Goal: Check status: Check status

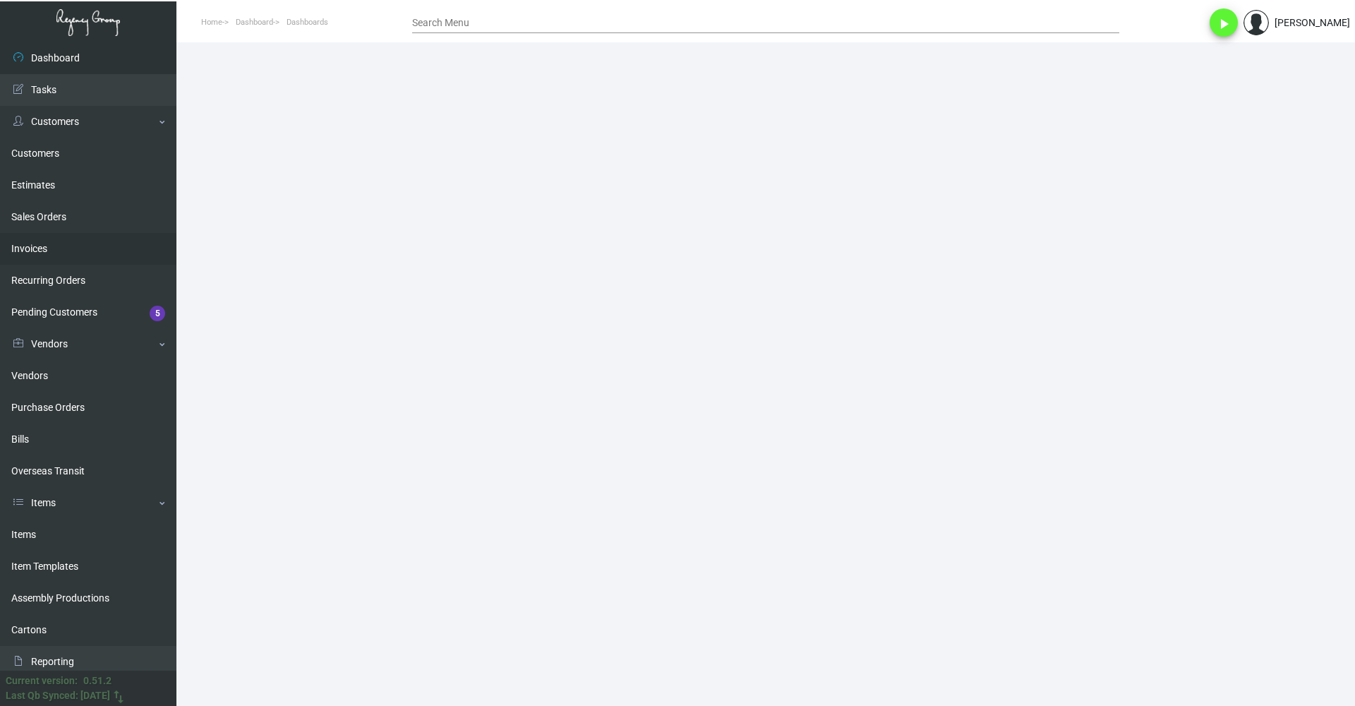
drag, startPoint x: 60, startPoint y: 249, endPoint x: 88, endPoint y: 249, distance: 28.2
click at [60, 249] on link "Invoices" at bounding box center [88, 249] width 176 height 32
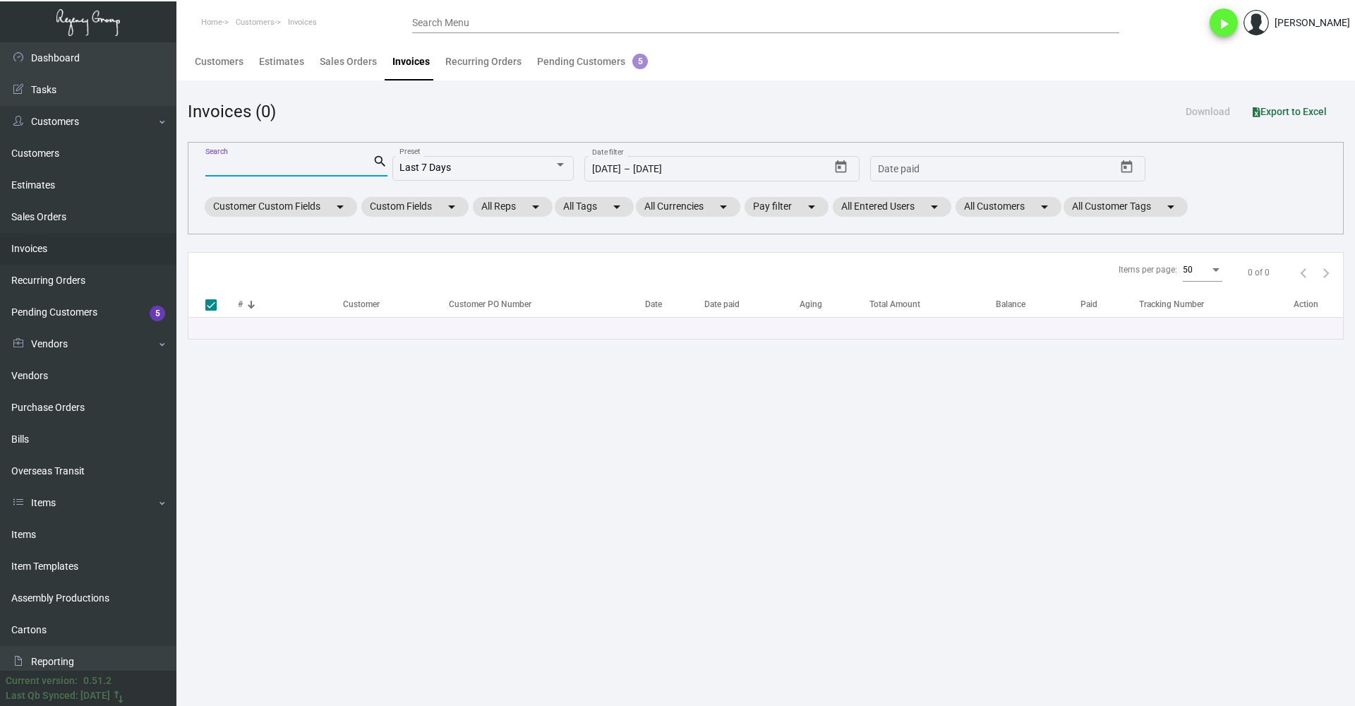
click at [328, 166] on input "Search" at bounding box center [288, 165] width 167 height 11
paste input "95221-2"
type input "95221-2"
checkbox input "false"
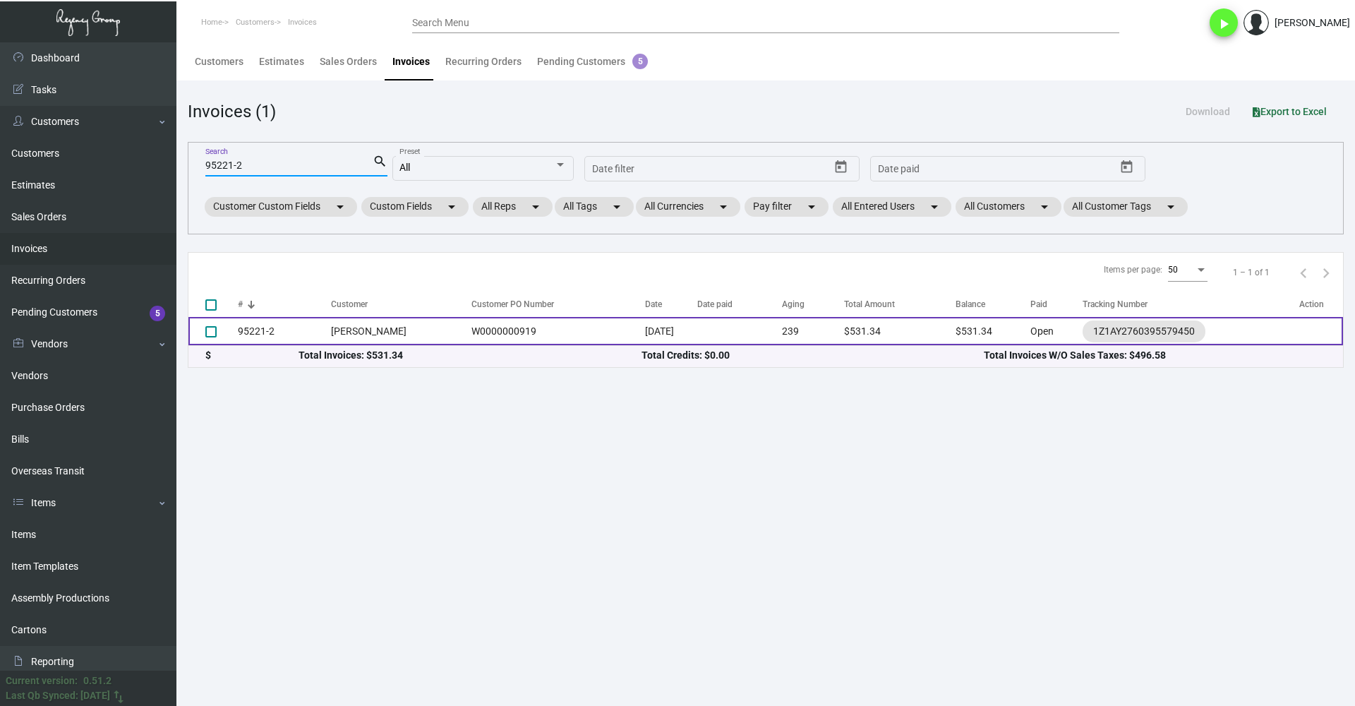
type input "95221-2"
click at [382, 335] on td "[PERSON_NAME]" at bounding box center [397, 331] width 133 height 28
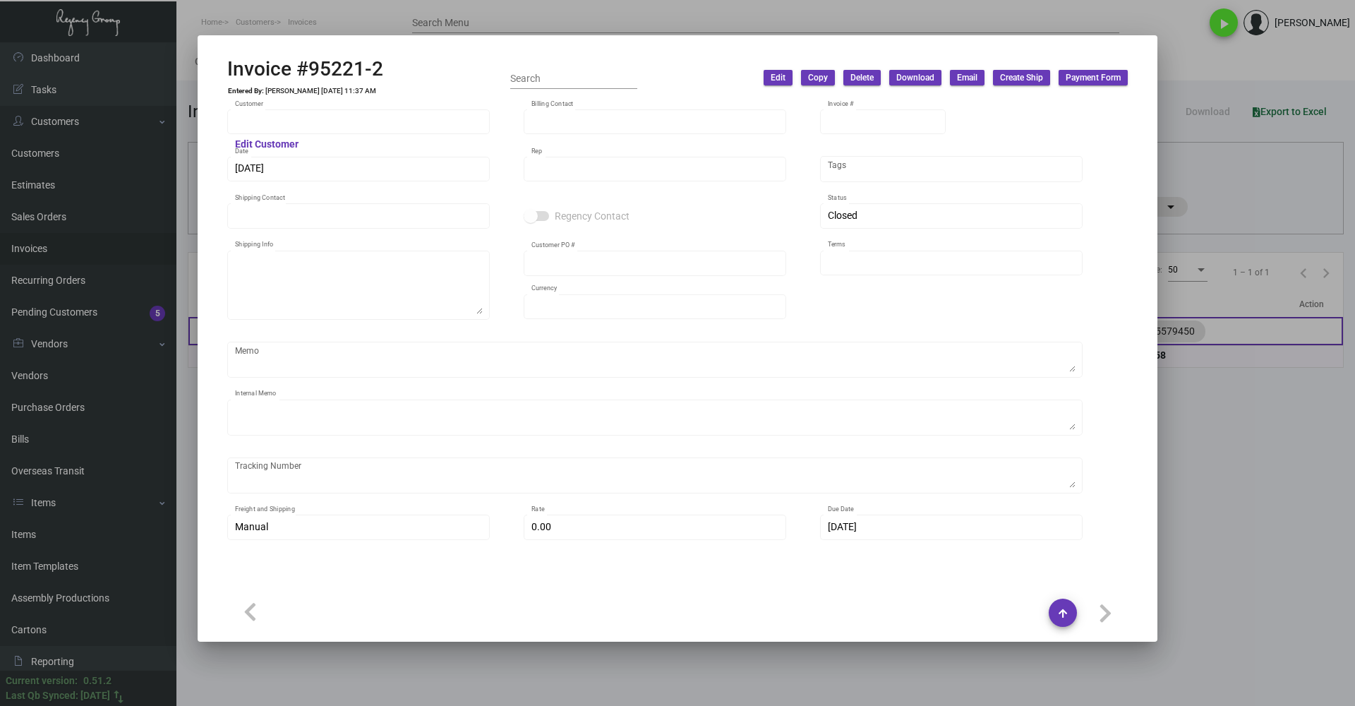
type input "[PERSON_NAME]"
type input "95221-2"
type input "[DATE]"
type input "[PERSON_NAME]"
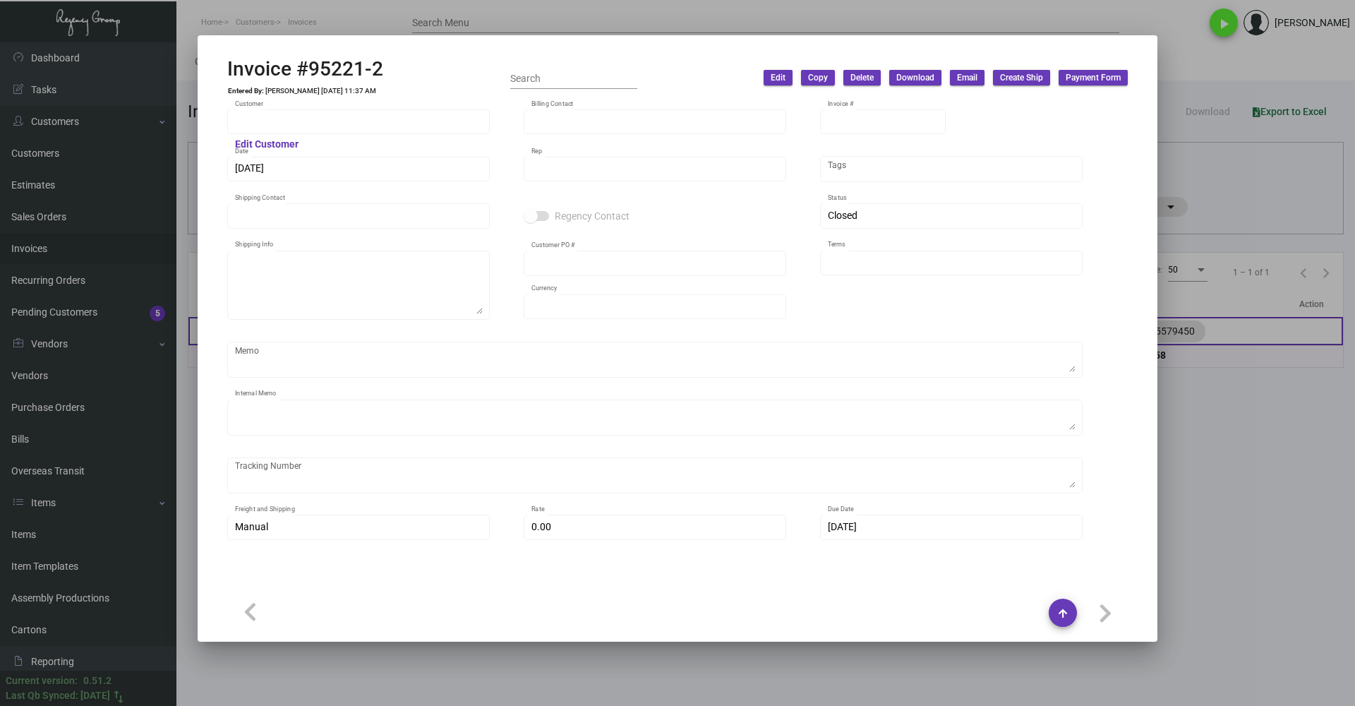
type input "[PERSON_NAME]"
type textarea "[PERSON_NAME] - [PERSON_NAME] [STREET_ADDRESS]"
type input "W0000000919"
type input "United States Dollar $"
type input "Net 30"
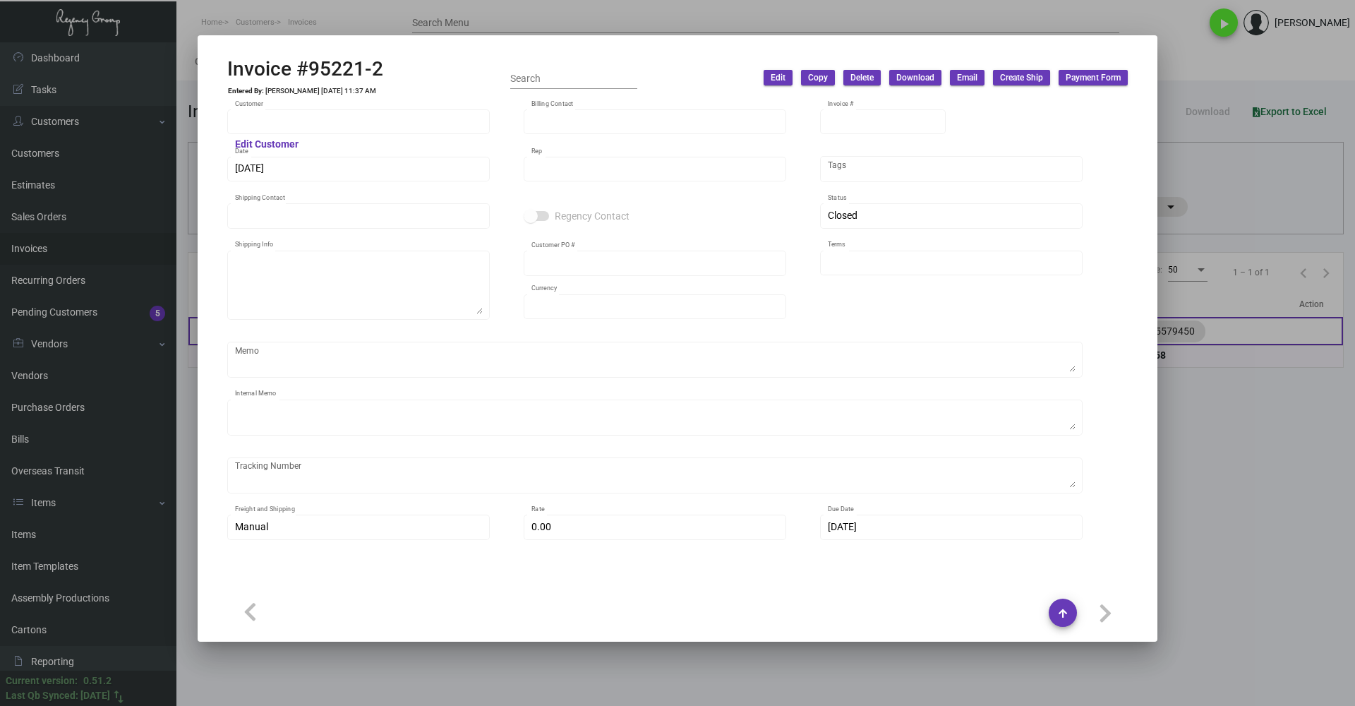
type textarea "15.75"
type input "$ 36.58"
type input "[DATE]"
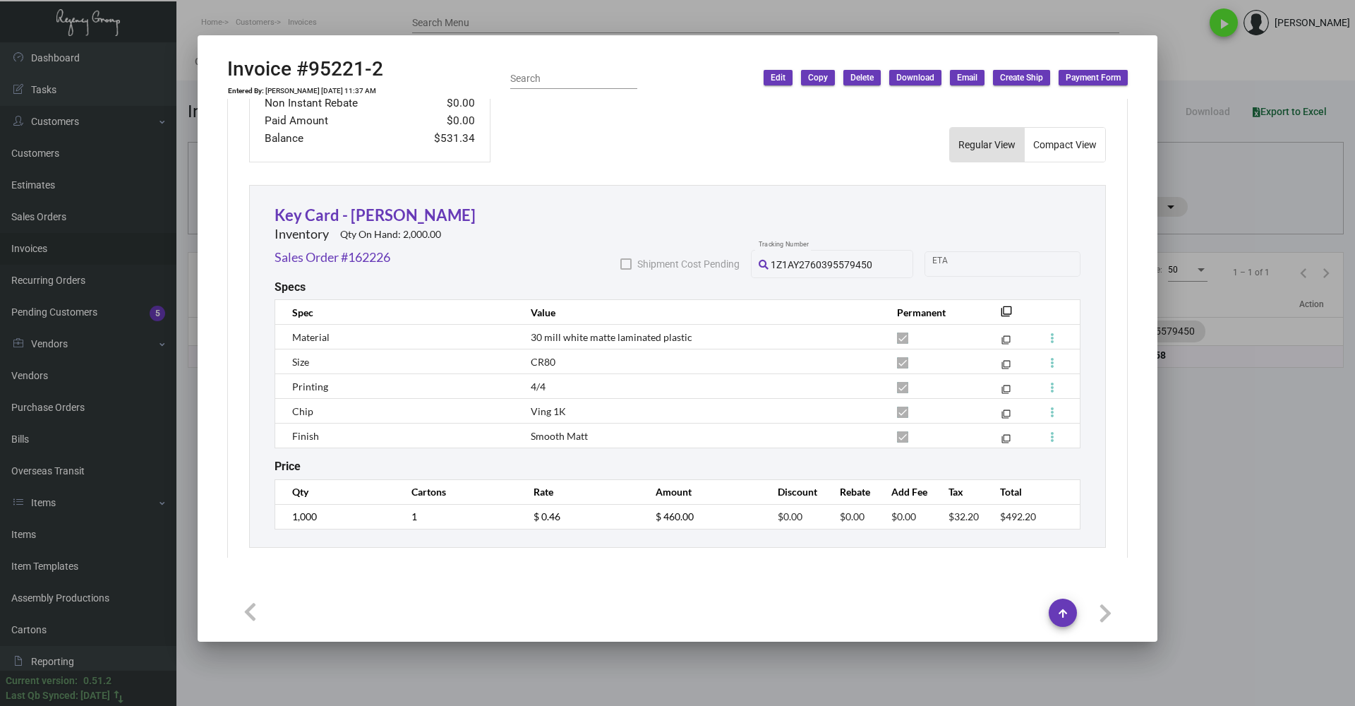
scroll to position [764, 0]
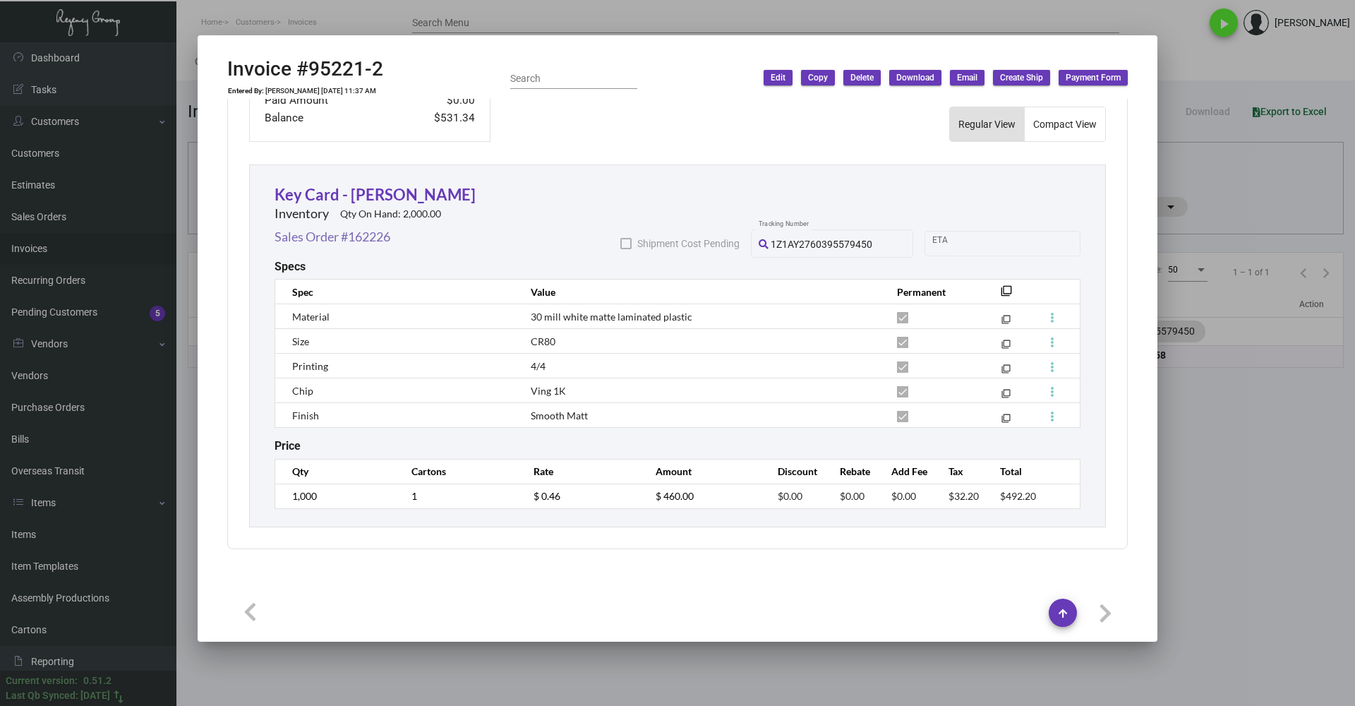
click at [350, 242] on link "Sales Order #162226" at bounding box center [333, 236] width 116 height 19
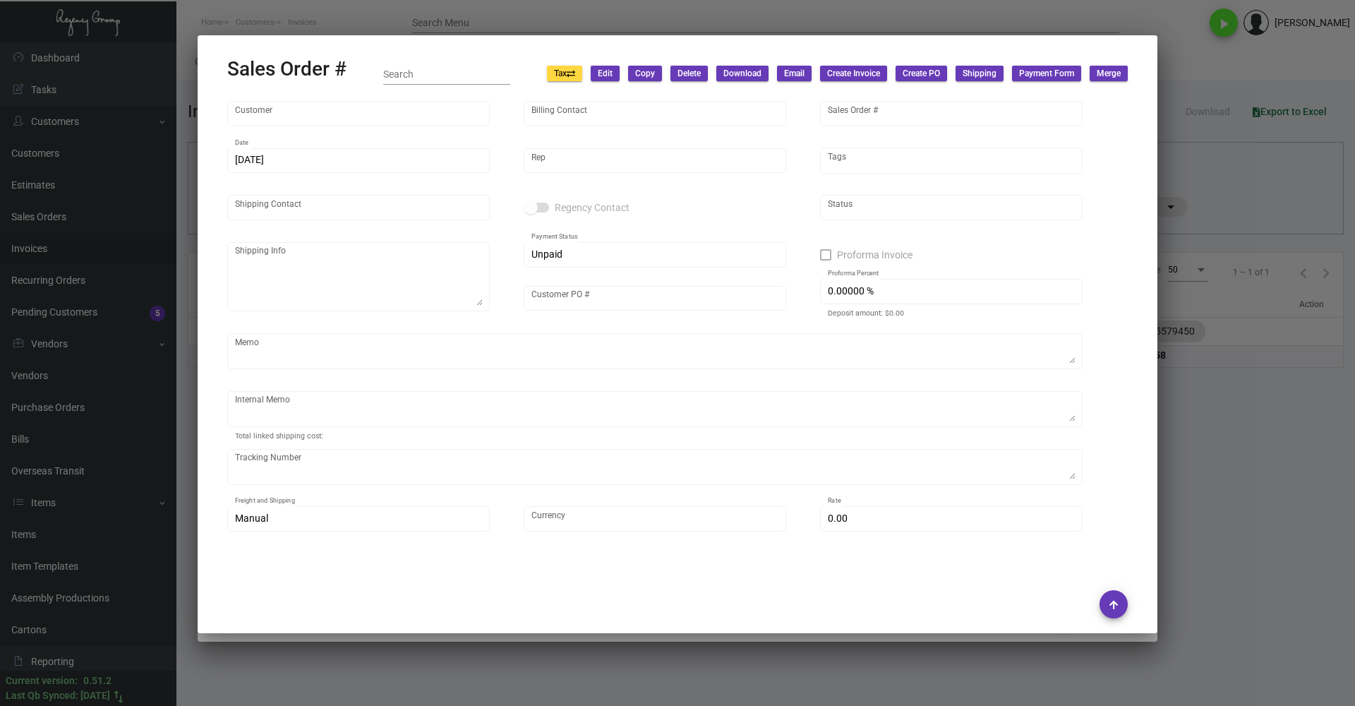
type input "[PERSON_NAME]"
type input "162226"
type input "[DATE]"
type input "[PERSON_NAME]"
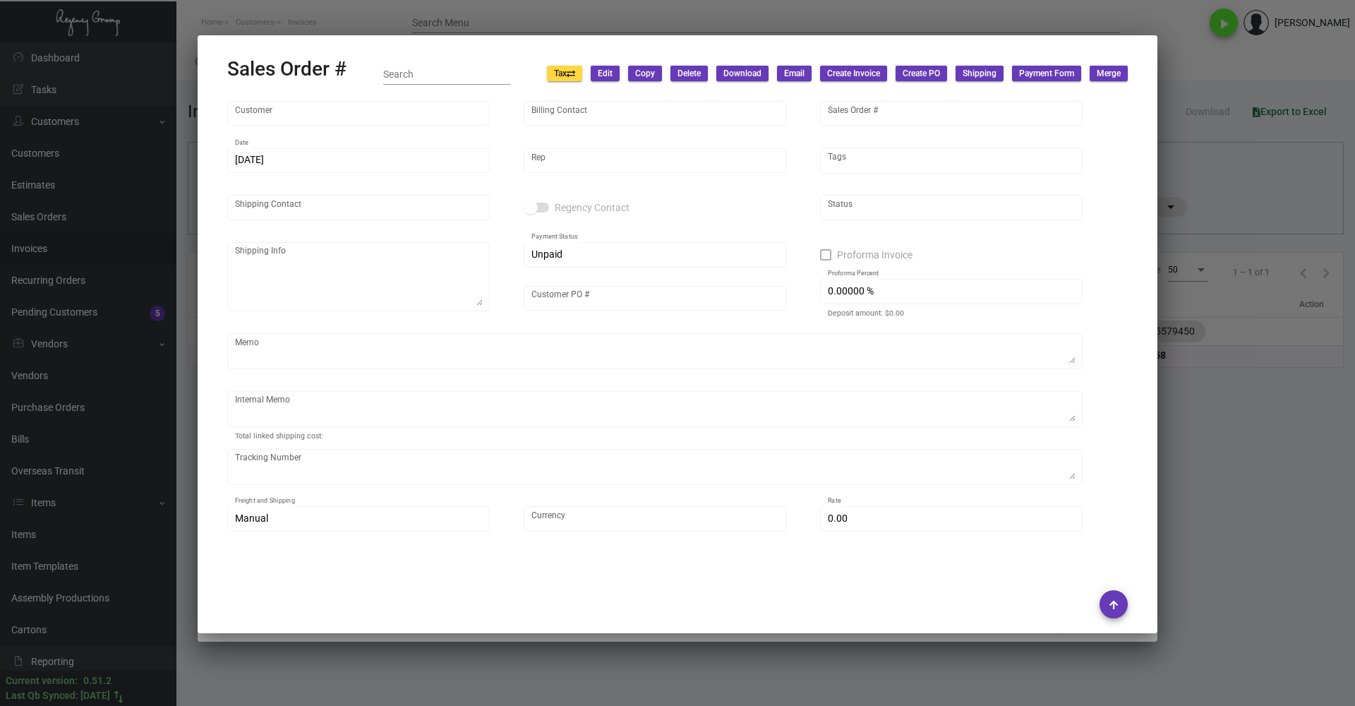
type input "[PERSON_NAME]"
type textarea "[PERSON_NAME] - [PERSON_NAME] [STREET_ADDRESS]"
type input "W0000000919"
type textarea "15.75"
type input "United States Dollar $"
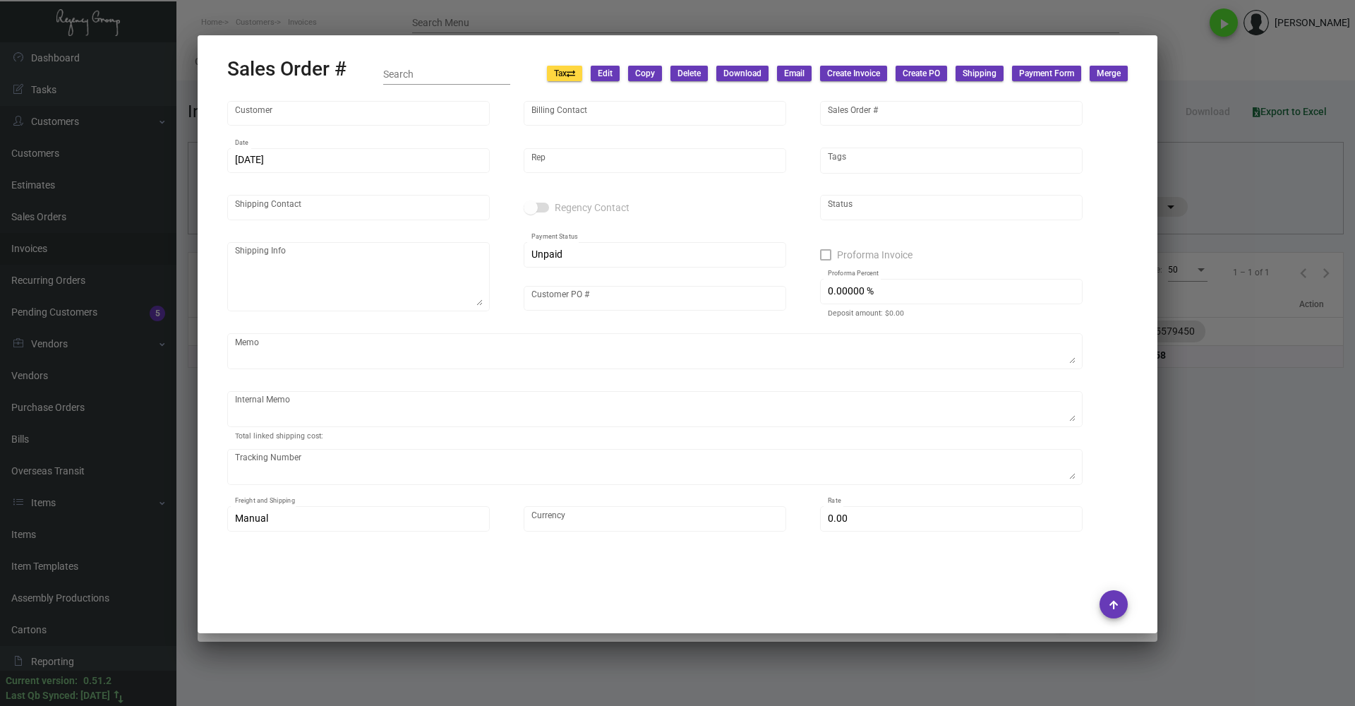
type input "$ 36.58"
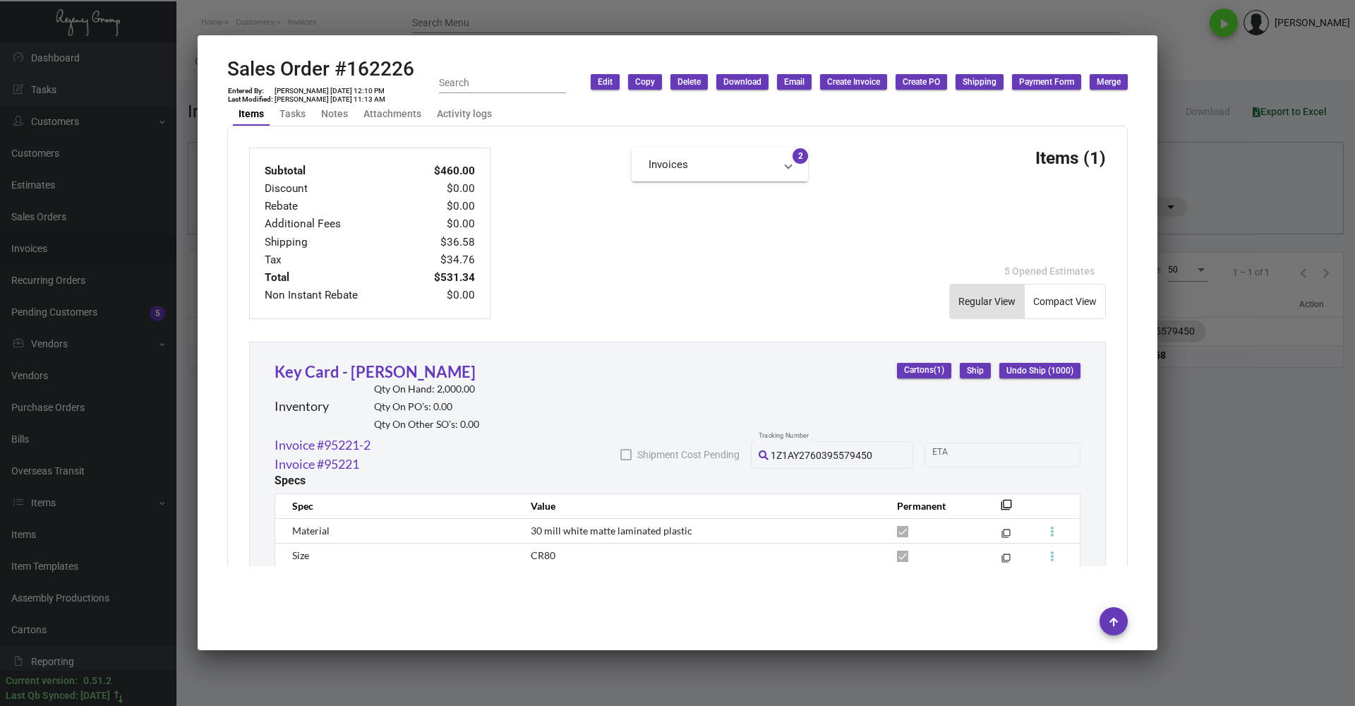
scroll to position [671, 0]
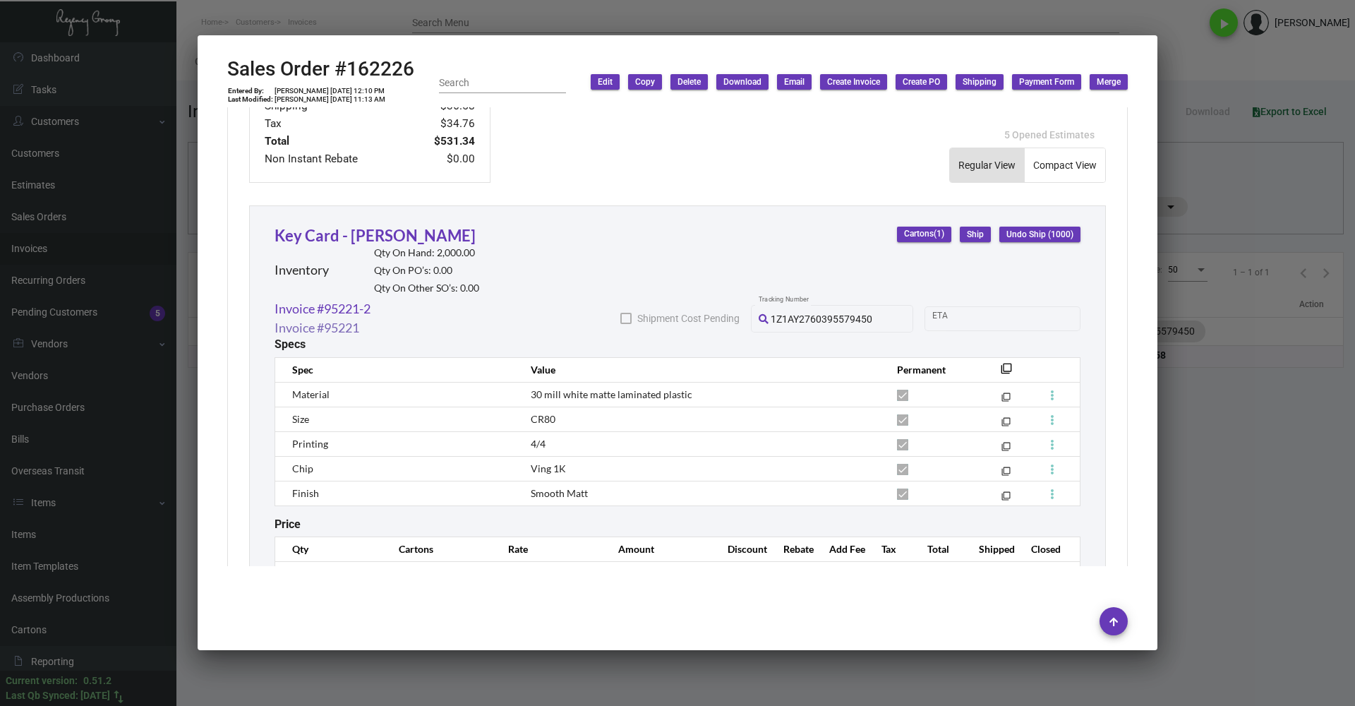
click at [352, 326] on link "Invoice #95221" at bounding box center [317, 327] width 85 height 19
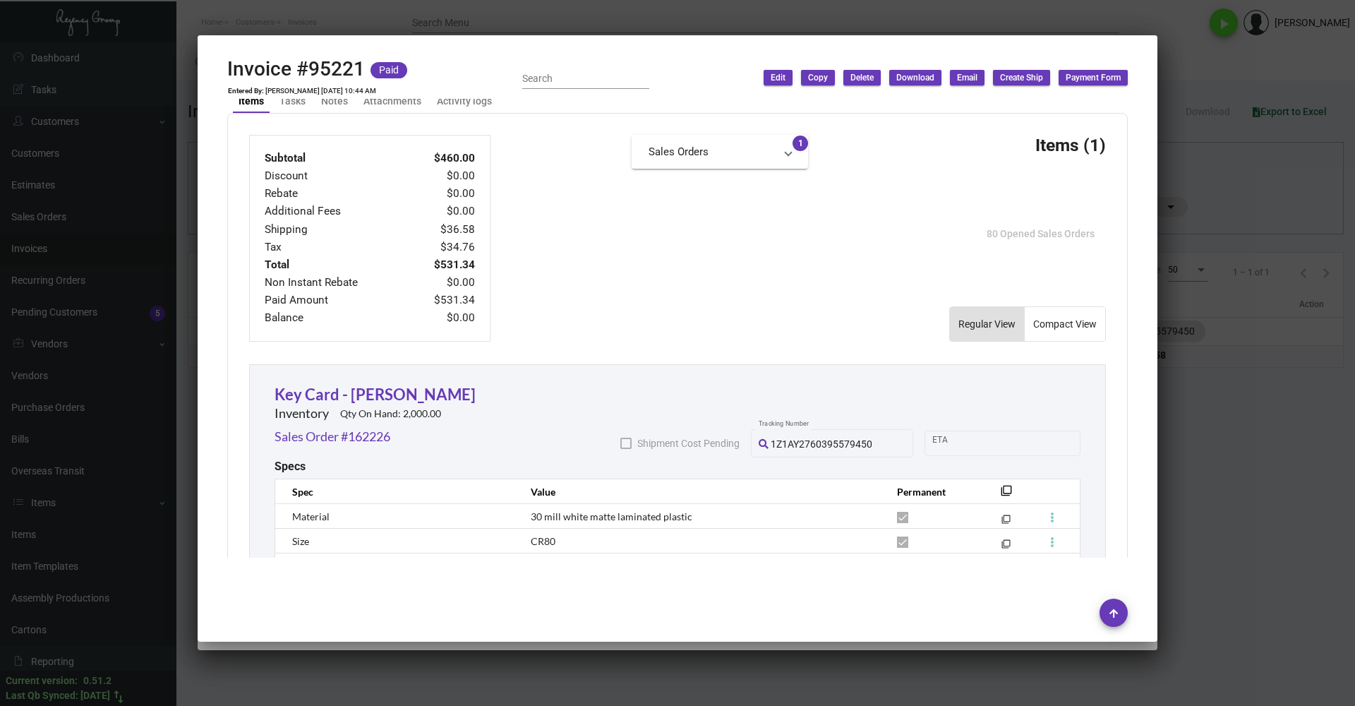
scroll to position [565, 0]
click at [152, 392] on div at bounding box center [677, 353] width 1355 height 706
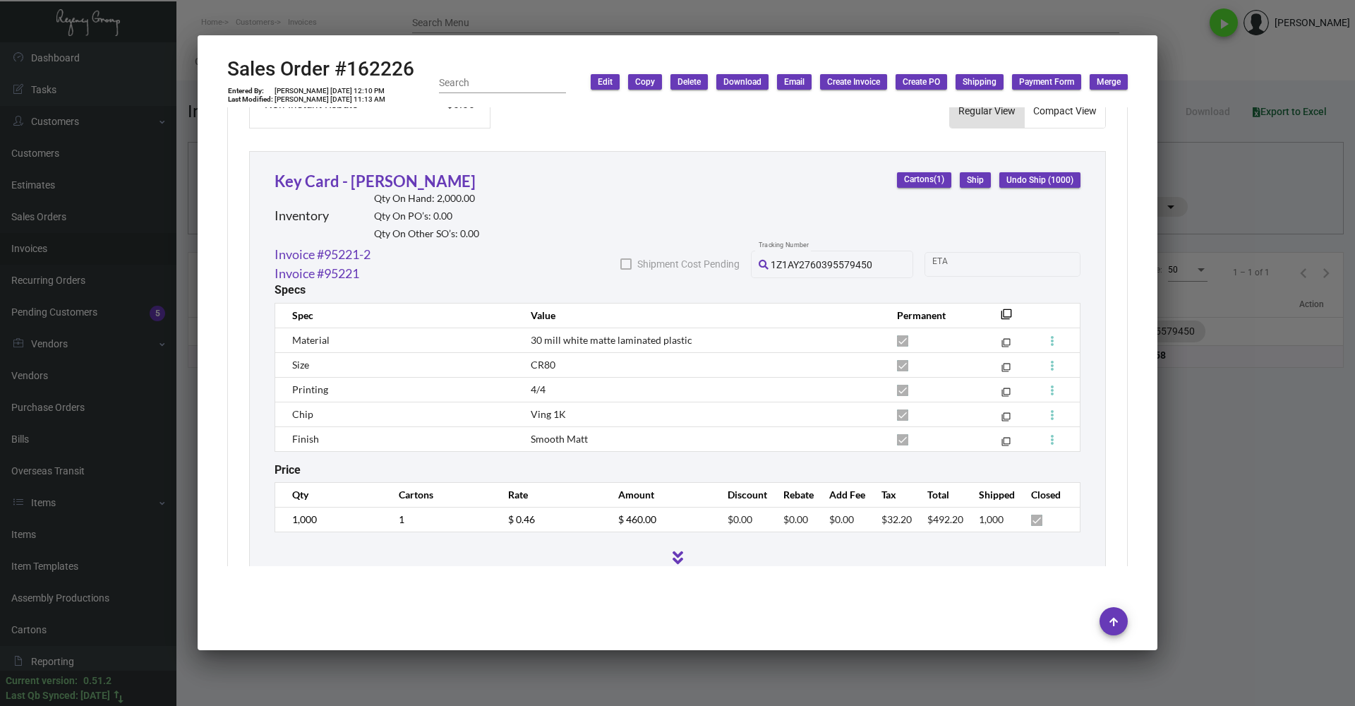
scroll to position [704, 0]
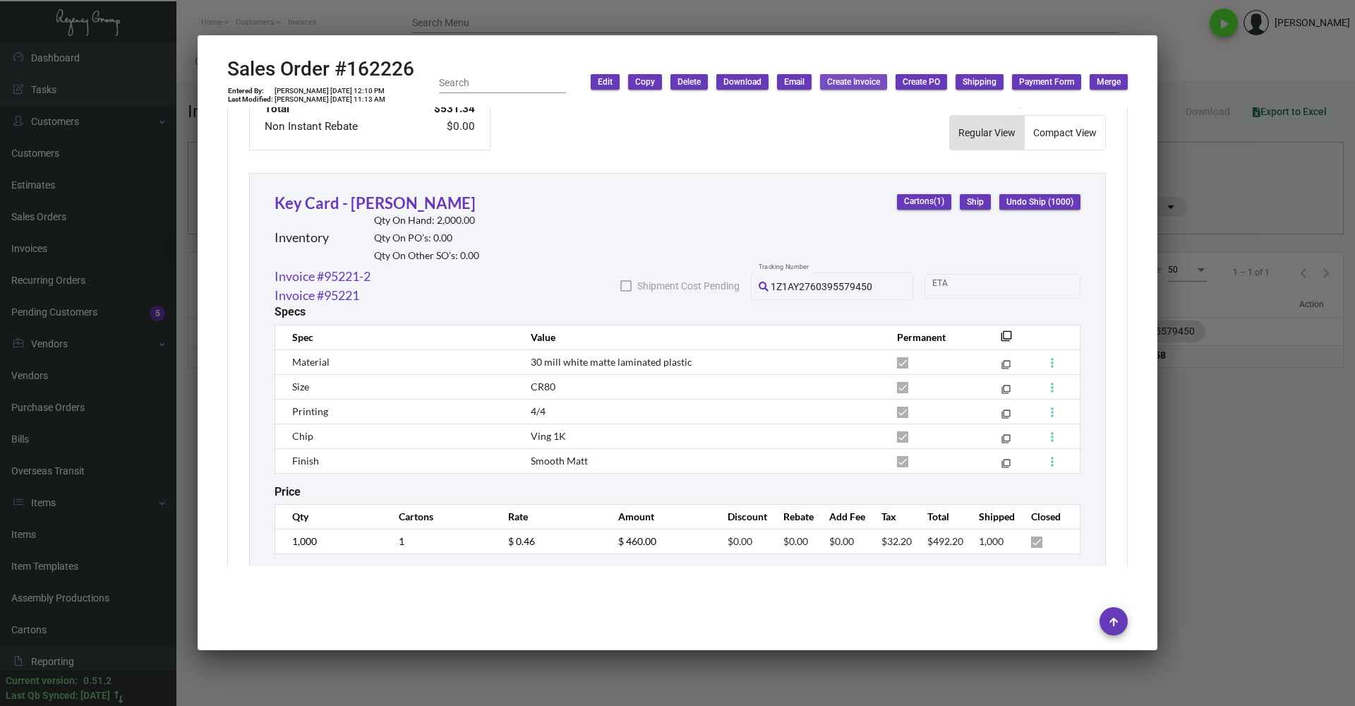
click at [840, 80] on span "Create Invoice" at bounding box center [853, 82] width 53 height 12
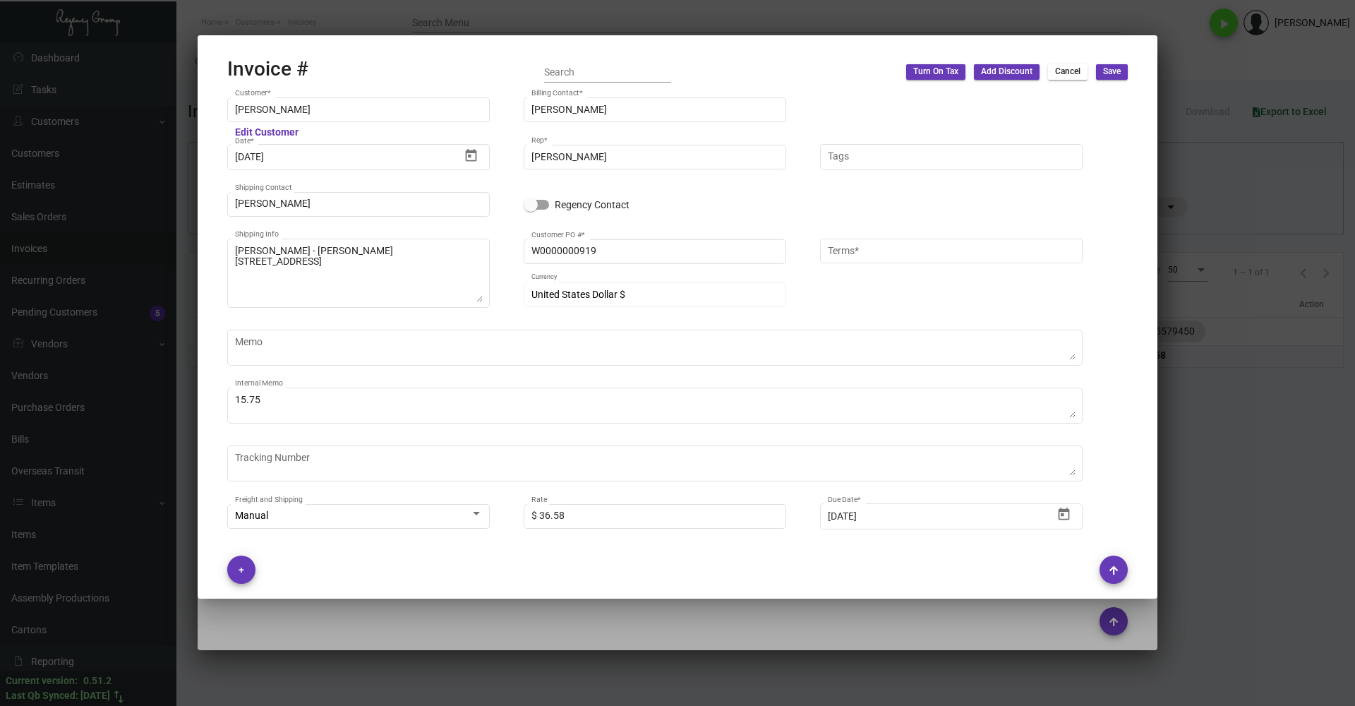
type input "Net 30"
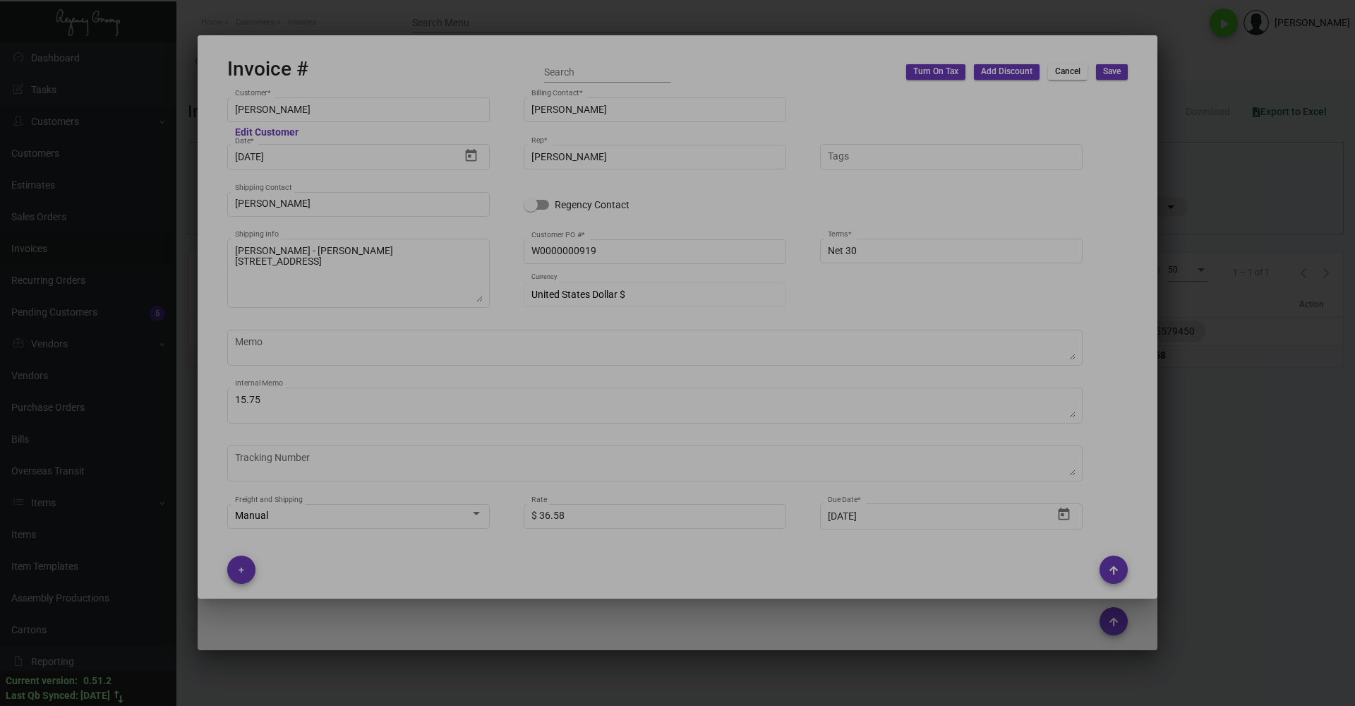
type input "[PERSON_NAME]"
type input "162226"
type input "[DATE]"
type input "[PERSON_NAME]"
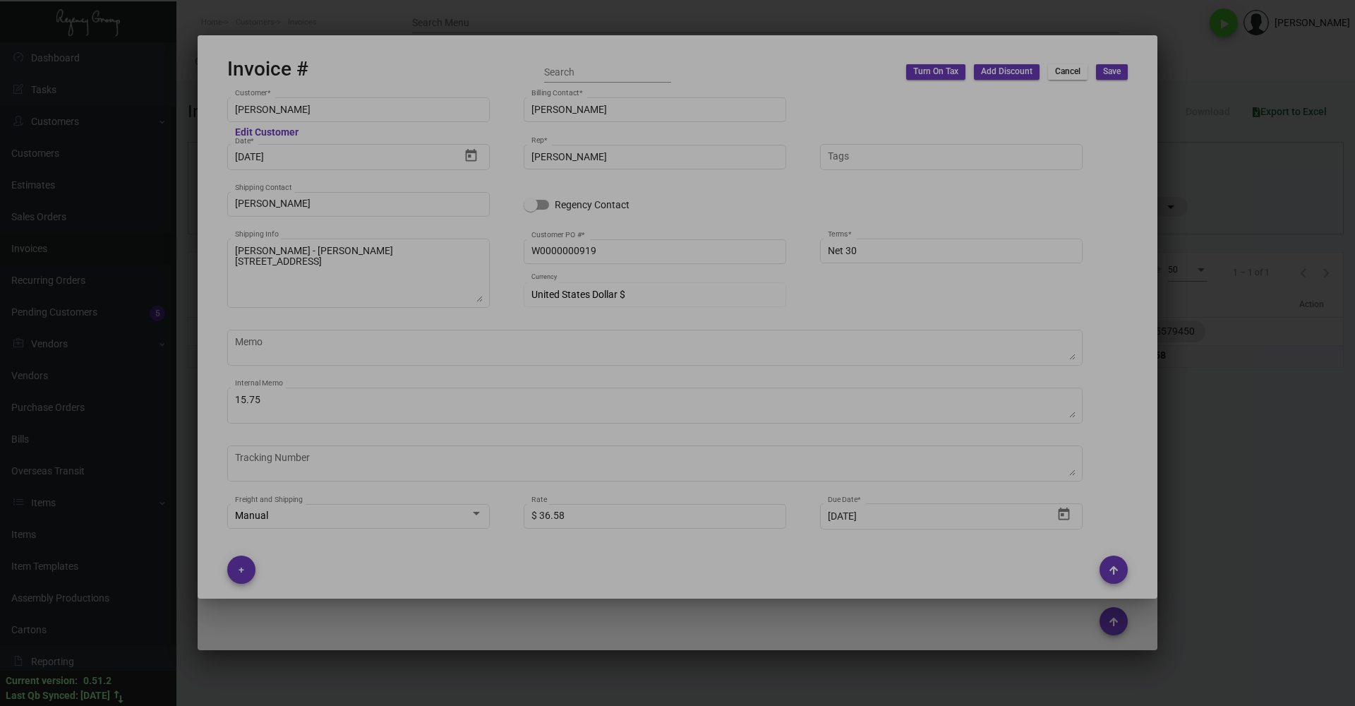
type input "[PERSON_NAME]"
type textarea "[PERSON_NAME] - [PERSON_NAME] [STREET_ADDRESS]"
type input "W0000000919"
type textarea "15.75"
type input "United States Dollar $"
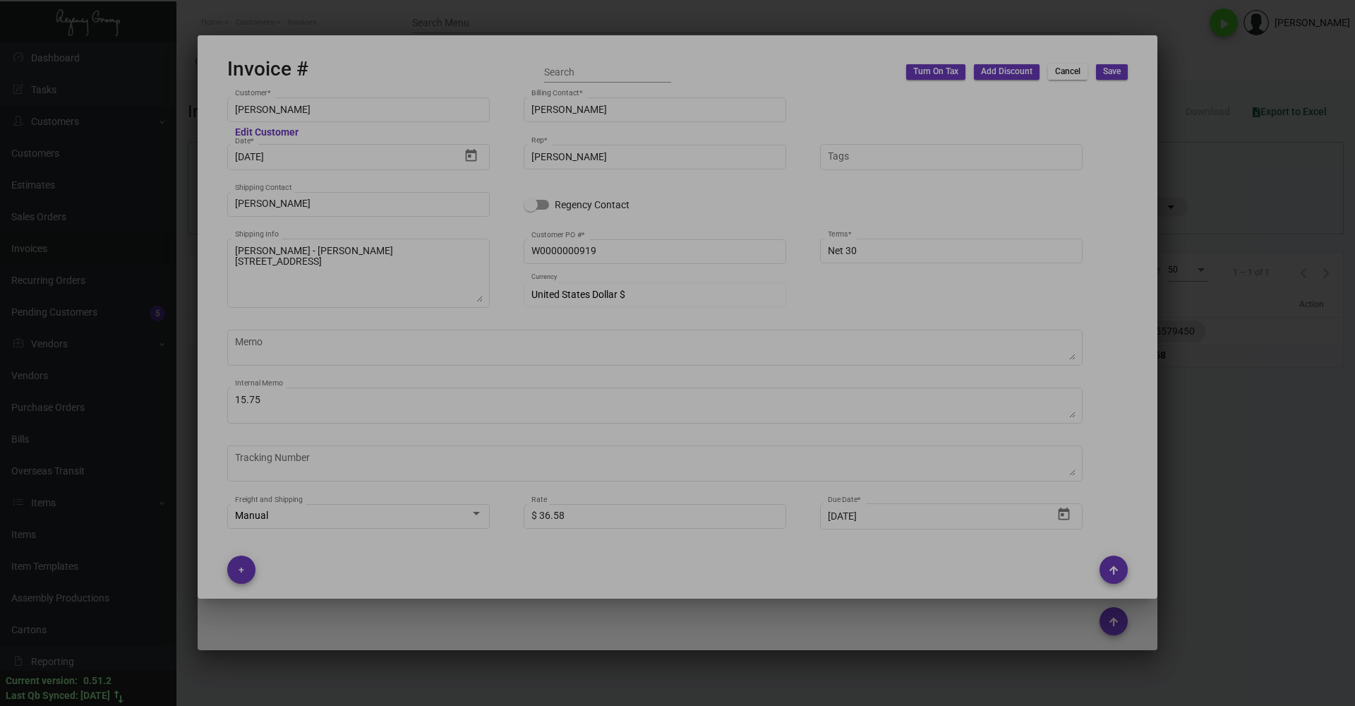
type input "$ 36.58"
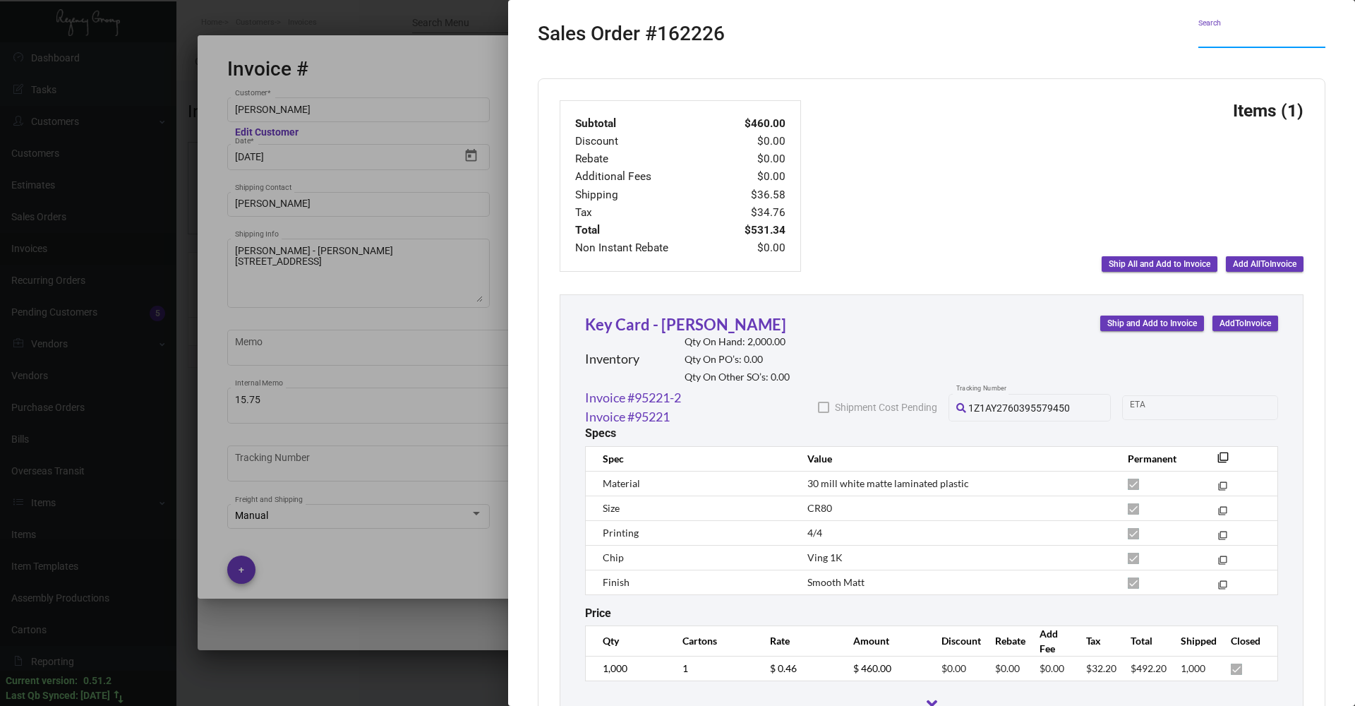
scroll to position [491, 0]
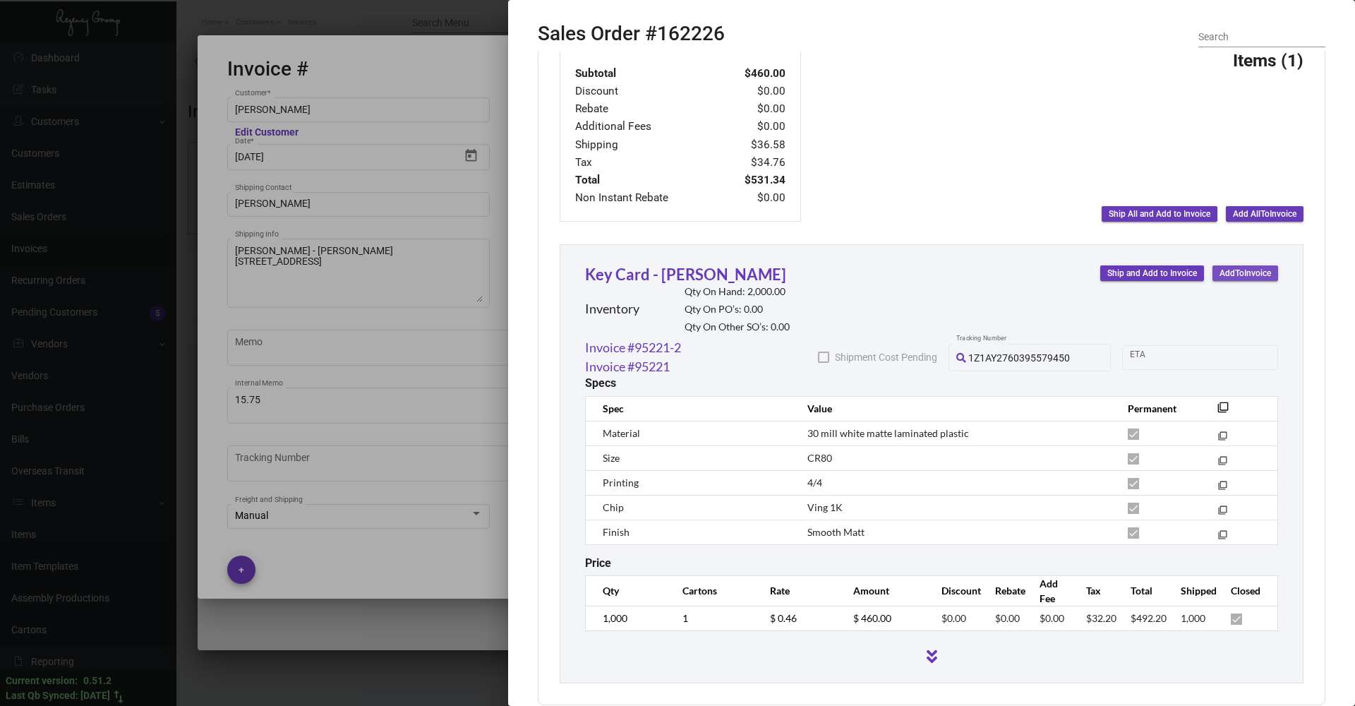
click at [1233, 273] on span "Add To Invoice" at bounding box center [1246, 274] width 52 height 12
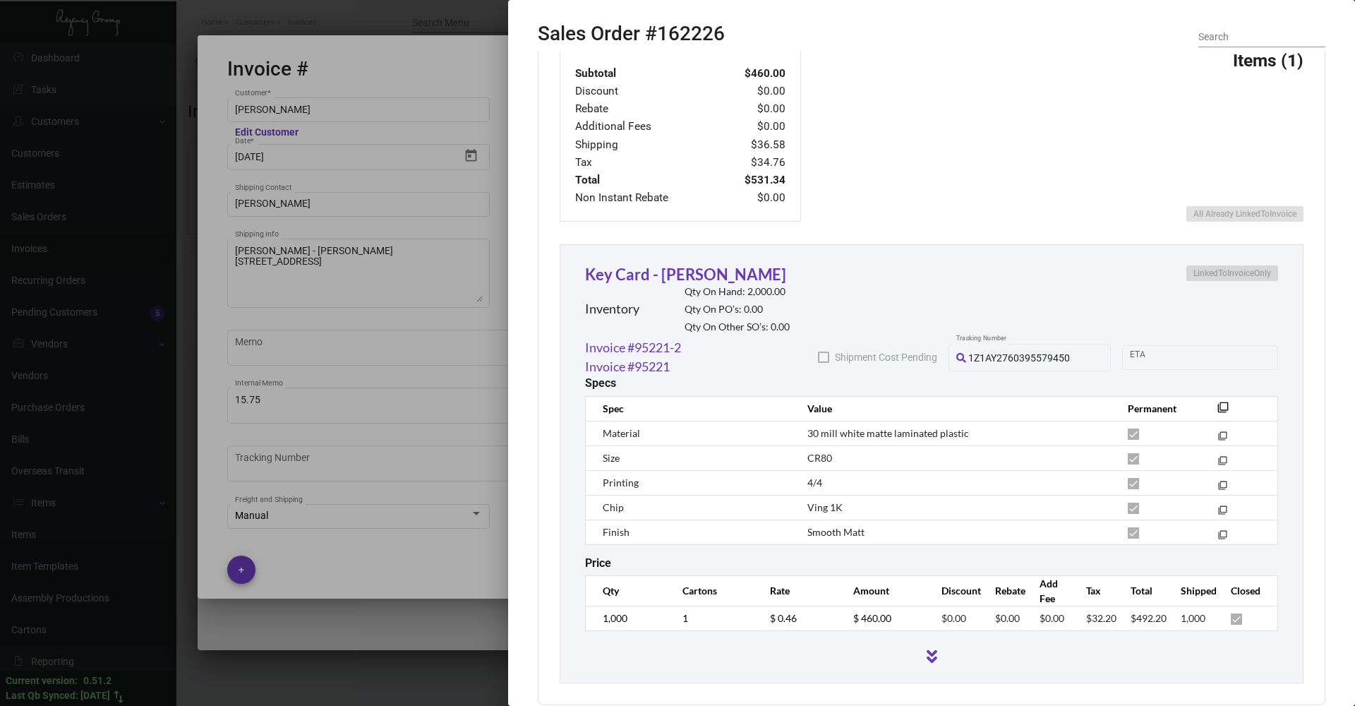
click at [458, 263] on div at bounding box center [677, 353] width 1355 height 706
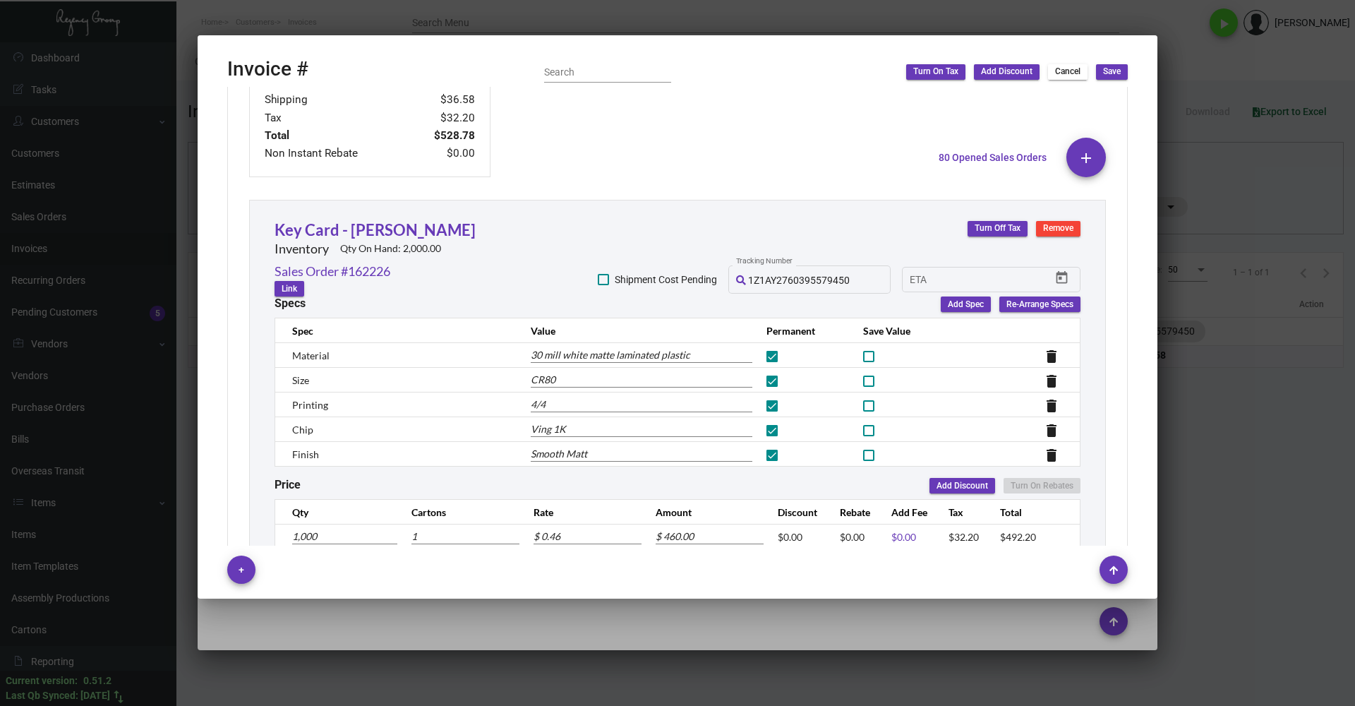
scroll to position [682, 0]
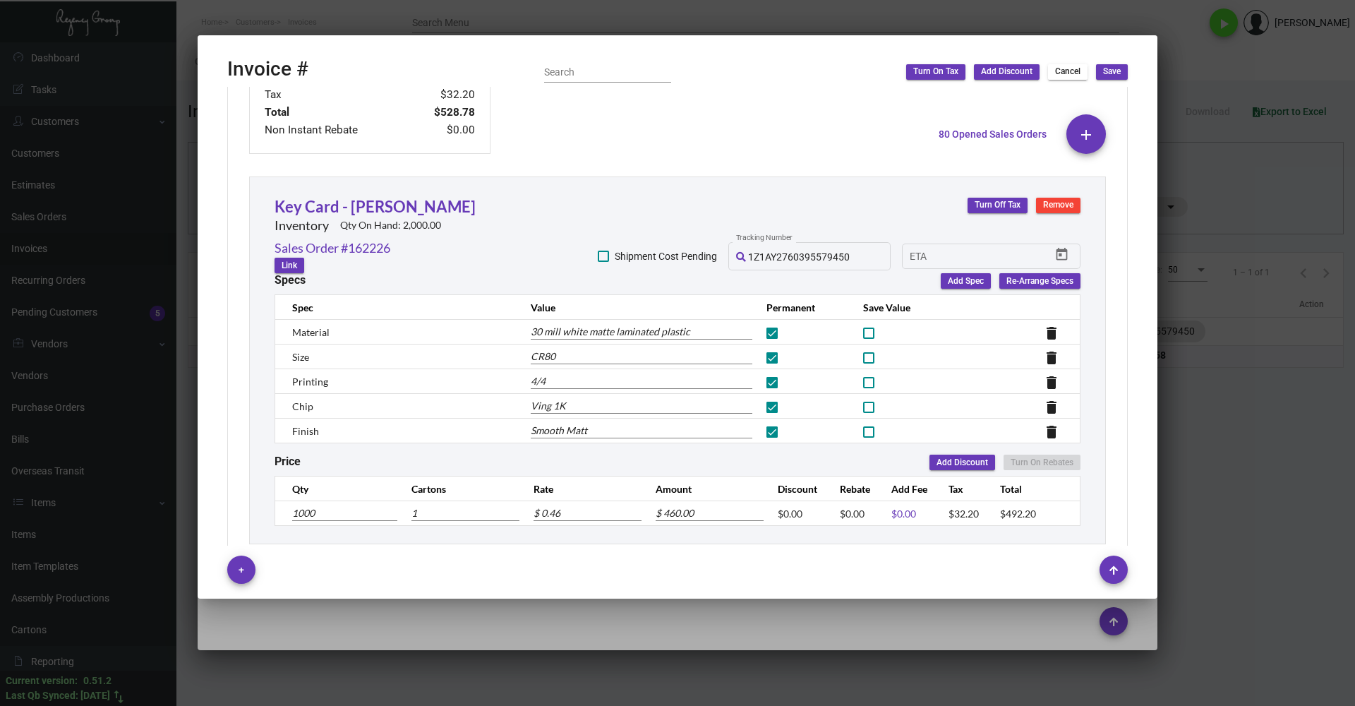
click at [351, 514] on input "1000" at bounding box center [344, 513] width 105 height 16
type input "-1000"
type input "-1"
type input "$ -460.00"
type input "-1,000"
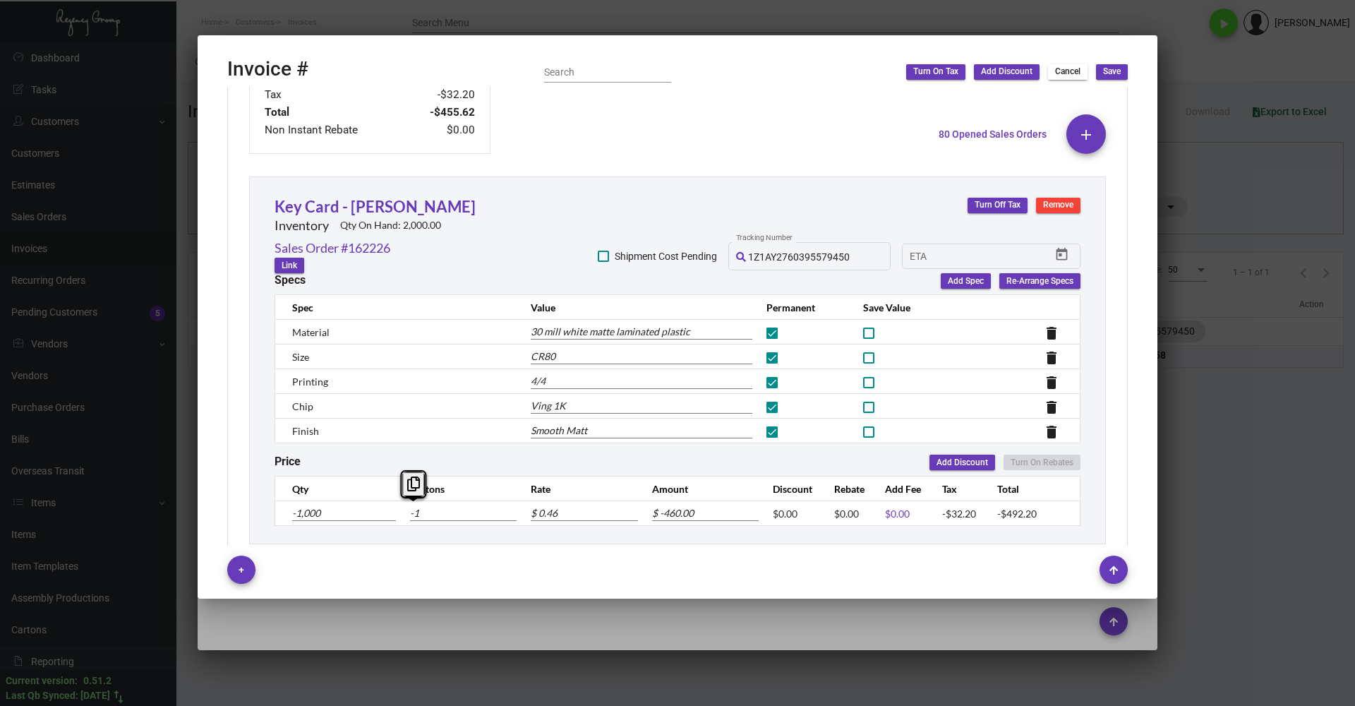
click at [584, 172] on div "Subtotal -$460.00 Discount $0.00 Rebate $0.00 Additional Fees $0.00 Shipping $3…" at bounding box center [677, 263] width 901 height 606
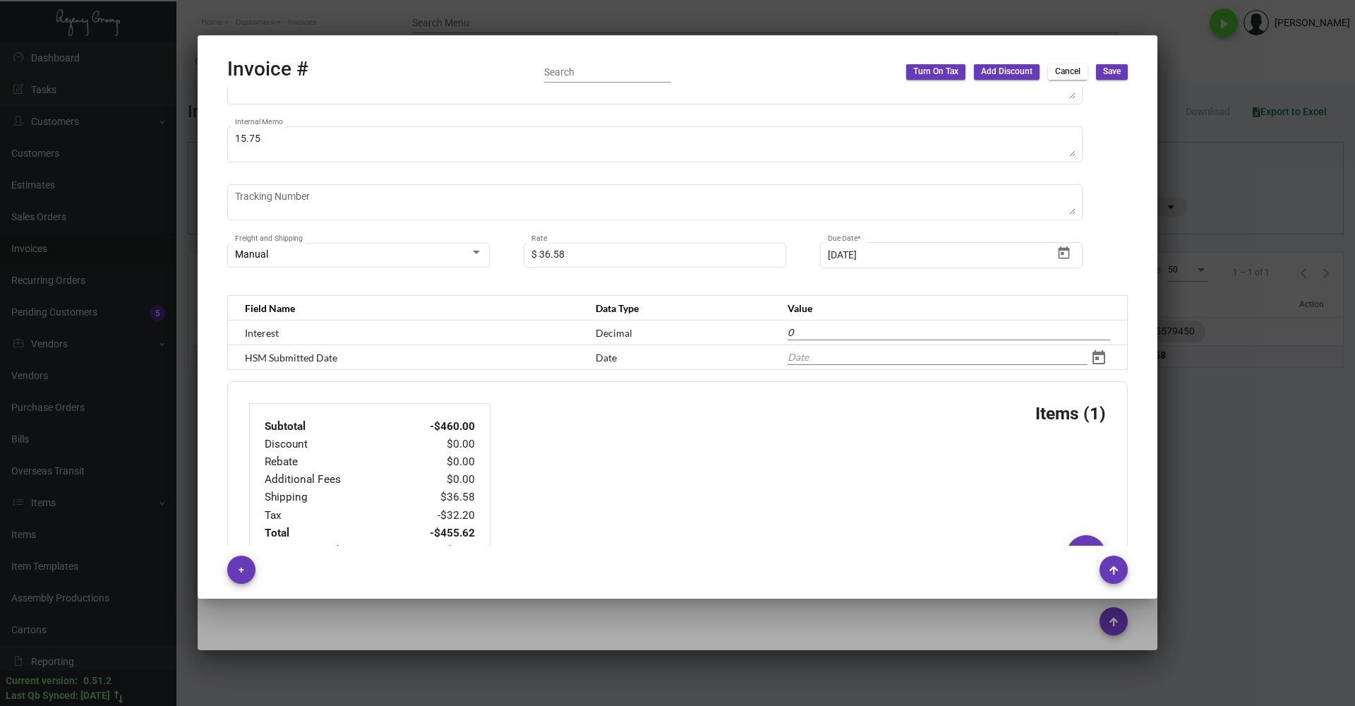
scroll to position [258, 0]
click at [540, 257] on input "36.58" at bounding box center [656, 257] width 248 height 11
type input "$ -36.58"
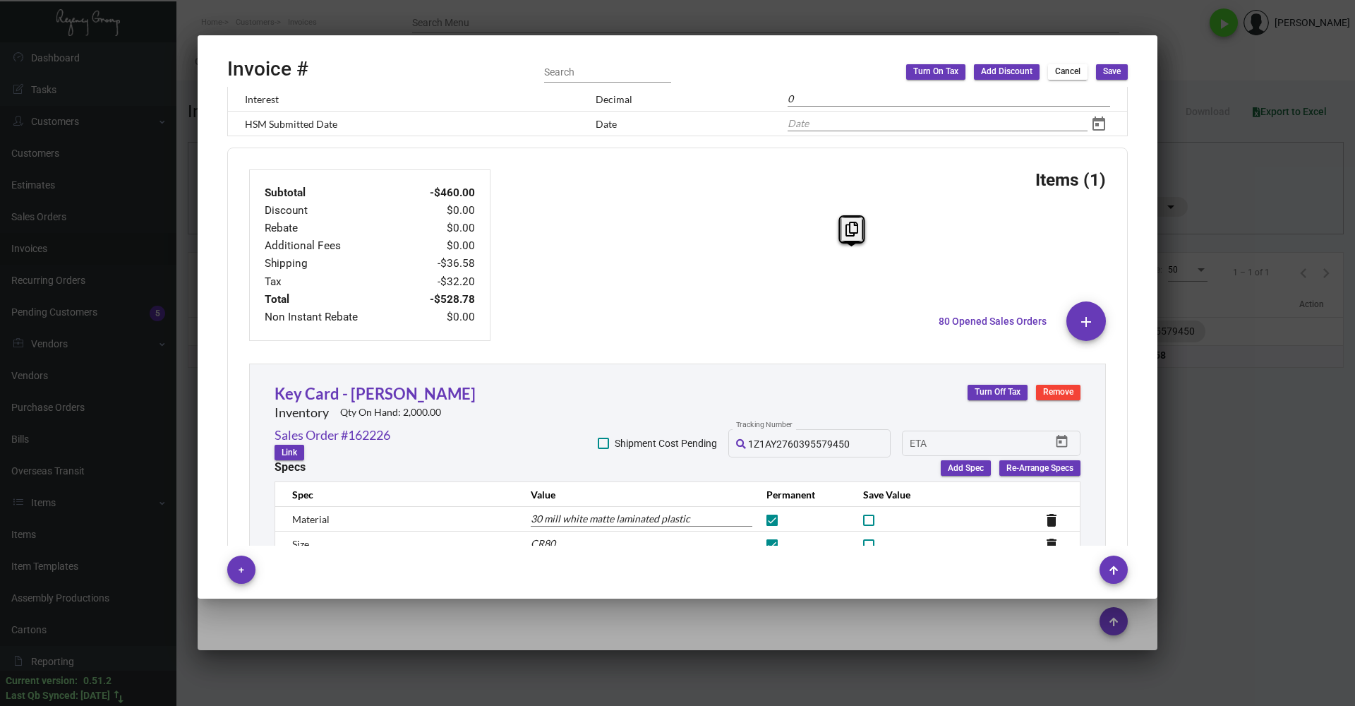
scroll to position [470, 0]
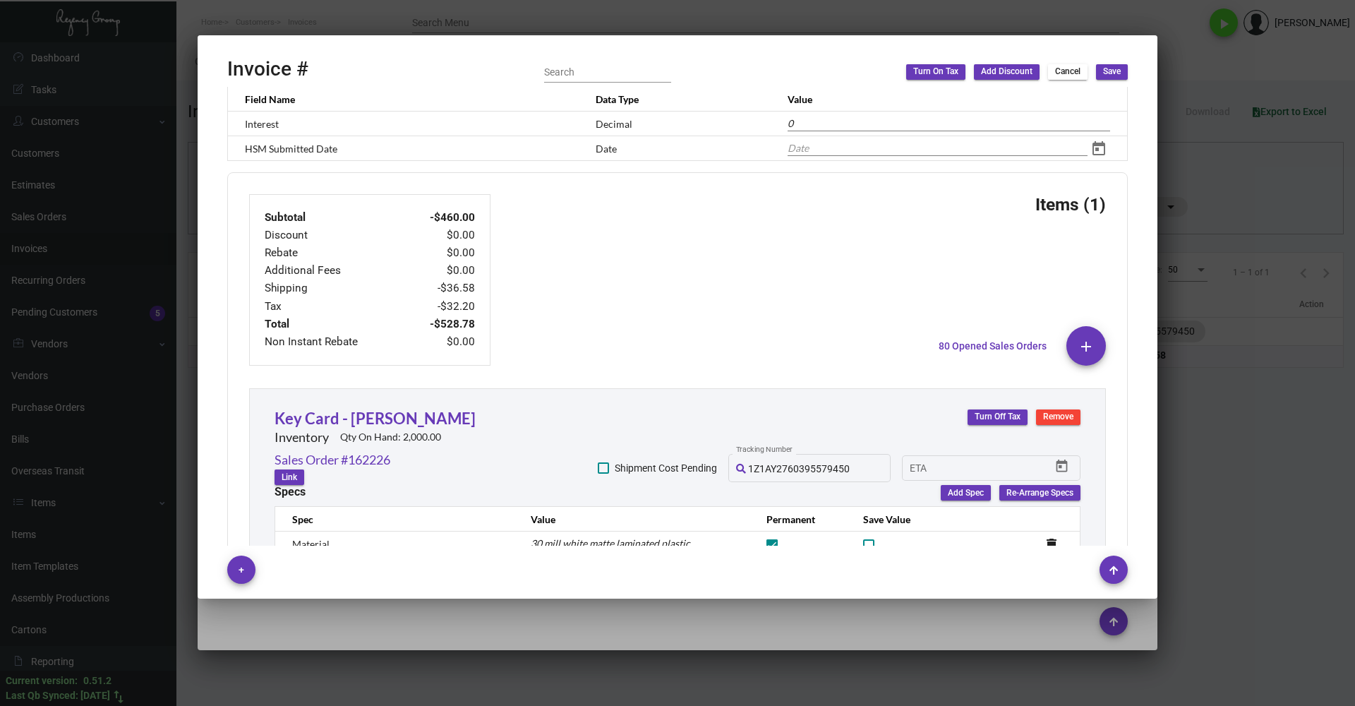
click at [573, 265] on div "Subtotal -$460.00 Discount $0.00 Rebate $0.00 Additional Fees $0.00 Shipping -$…" at bounding box center [677, 280] width 857 height 172
click at [938, 68] on span "Turn On Tax" at bounding box center [935, 72] width 45 height 12
click at [743, 260] on div "Subtotal -$460.00 Discount $0.00 Rebate $0.00 Additional Fees $0.00 Shipping -$…" at bounding box center [677, 280] width 857 height 172
click at [1120, 66] on span "Save" at bounding box center [1112, 72] width 18 height 12
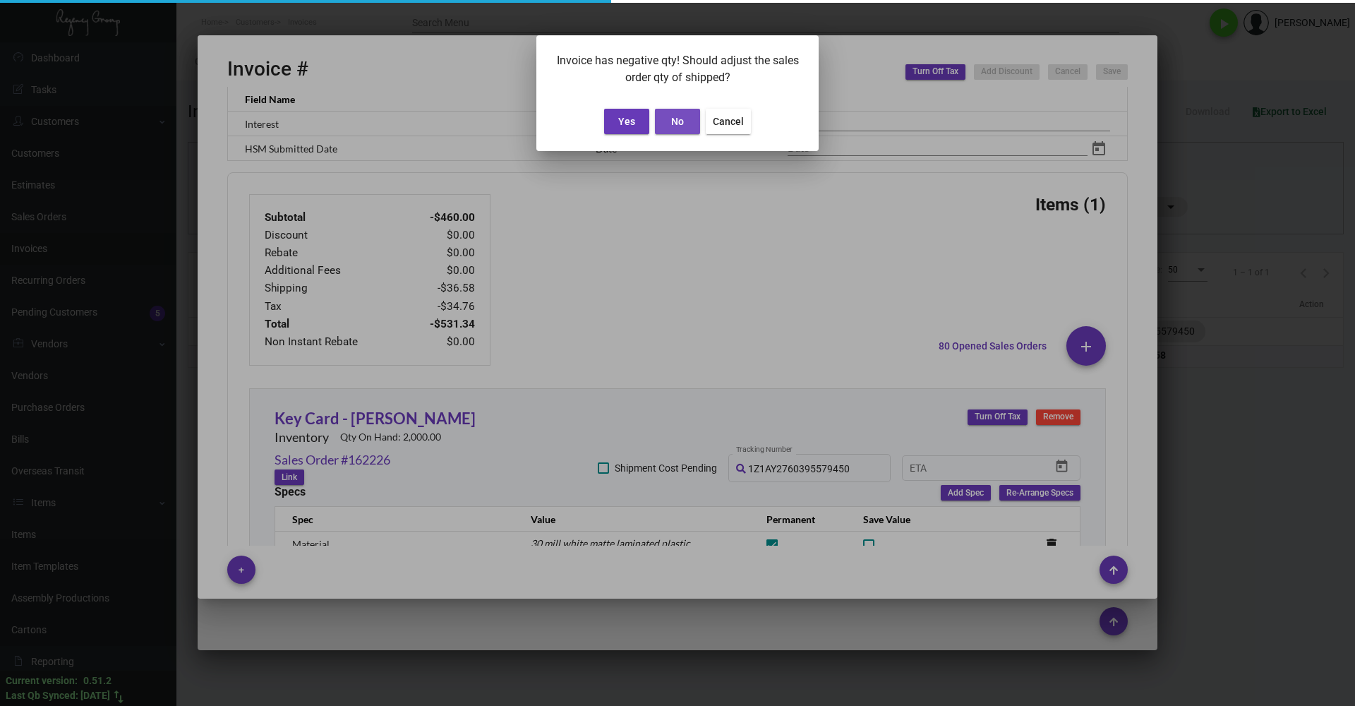
click at [676, 126] on span "No" at bounding box center [677, 121] width 13 height 11
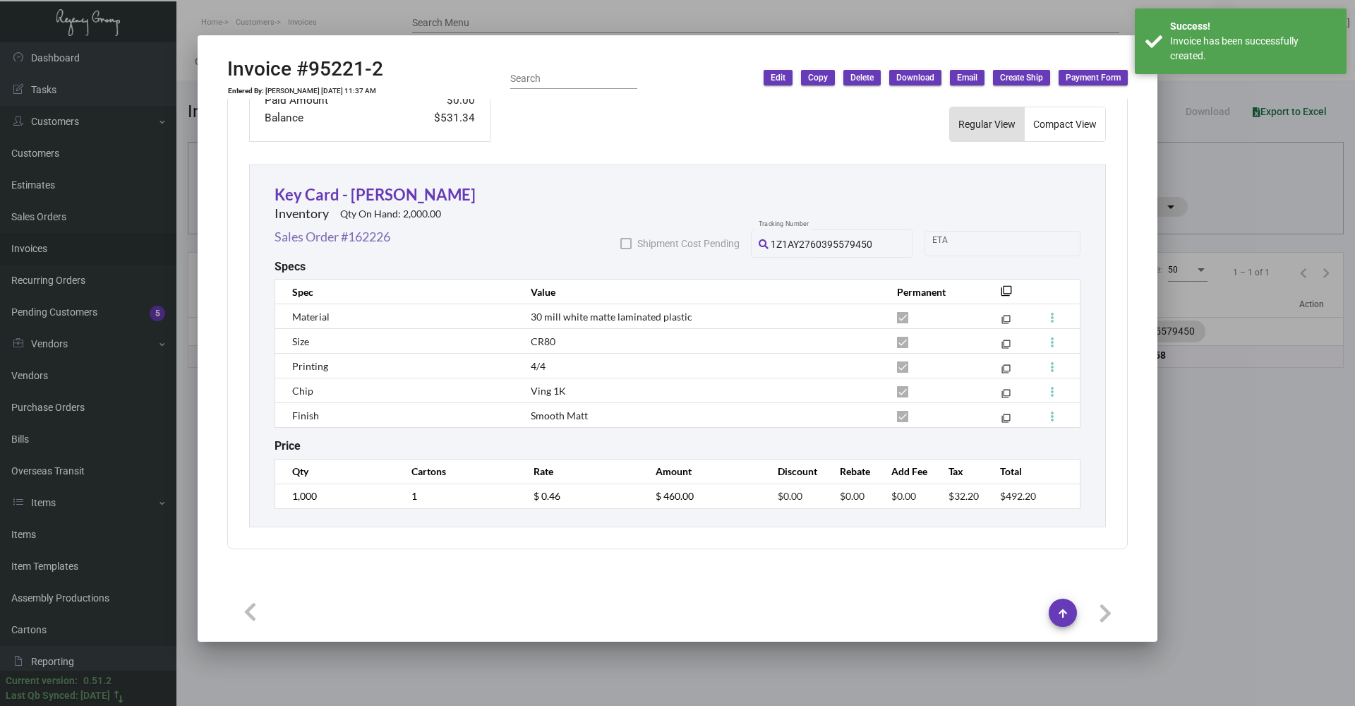
click at [351, 232] on link "Sales Order #162226" at bounding box center [333, 236] width 116 height 19
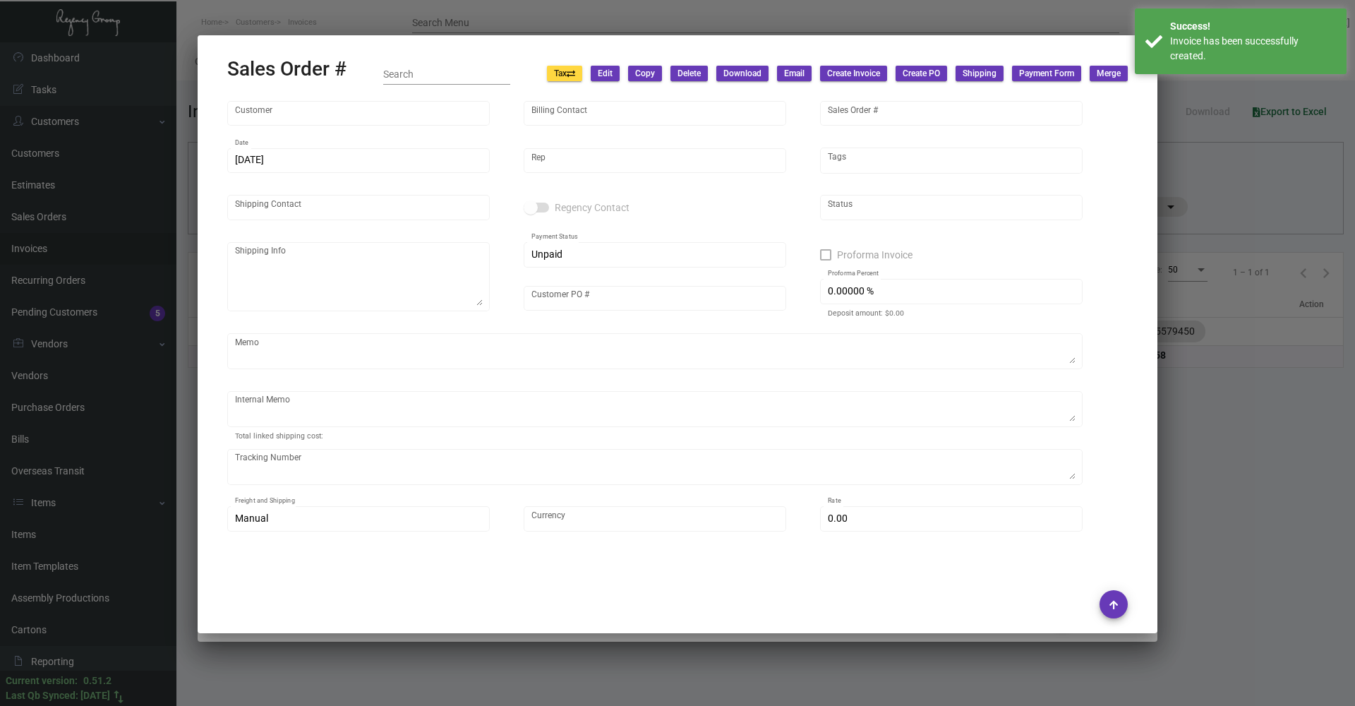
type input "[PERSON_NAME]"
type input "162226"
type input "[DATE]"
type input "[PERSON_NAME]"
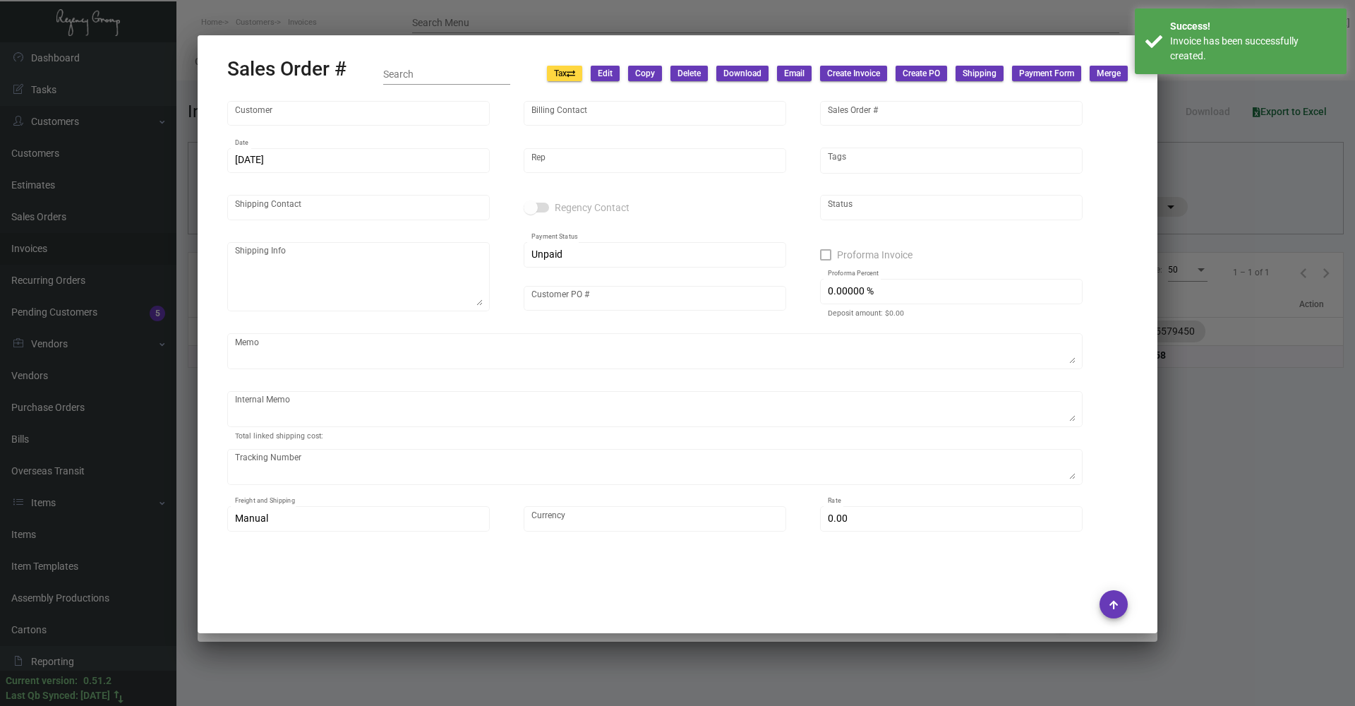
type input "[PERSON_NAME]"
type textarea "[PERSON_NAME] - [PERSON_NAME] [STREET_ADDRESS]"
type input "W0000000919"
type textarea "15.75"
type input "United States Dollar $"
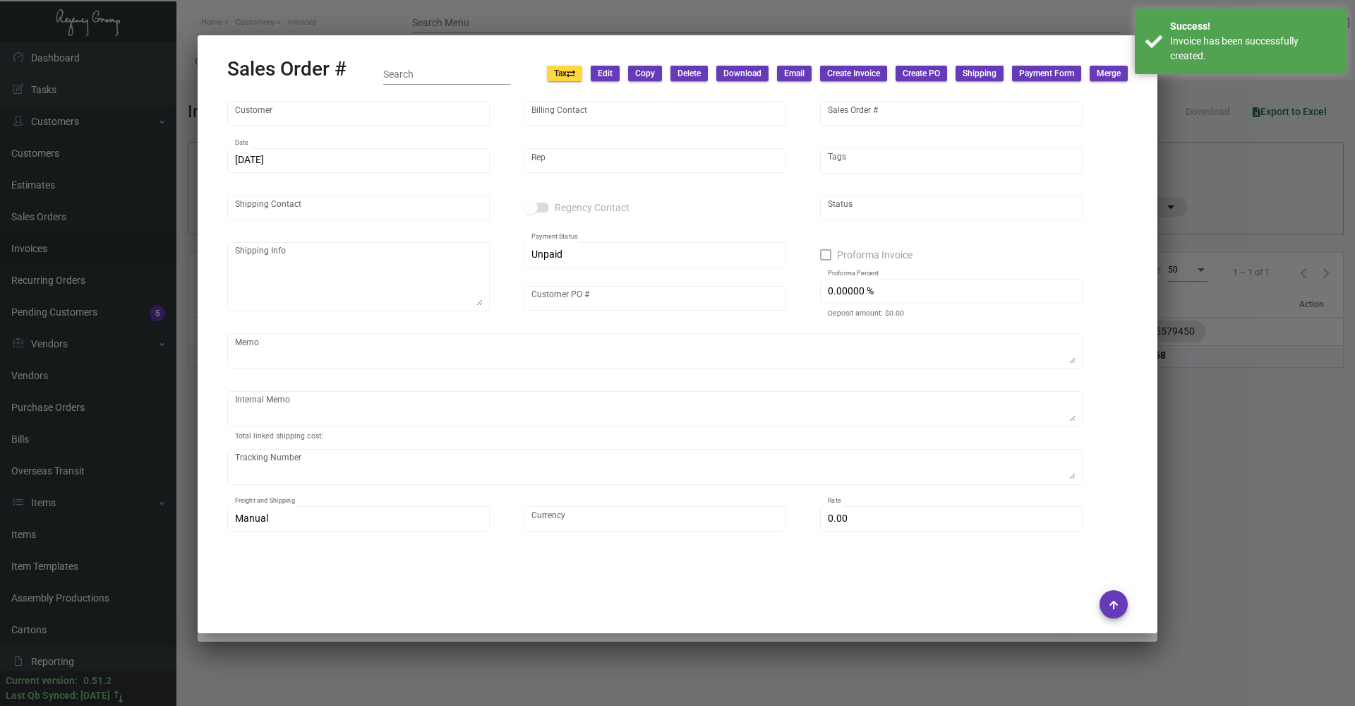
type input "$ 36.58"
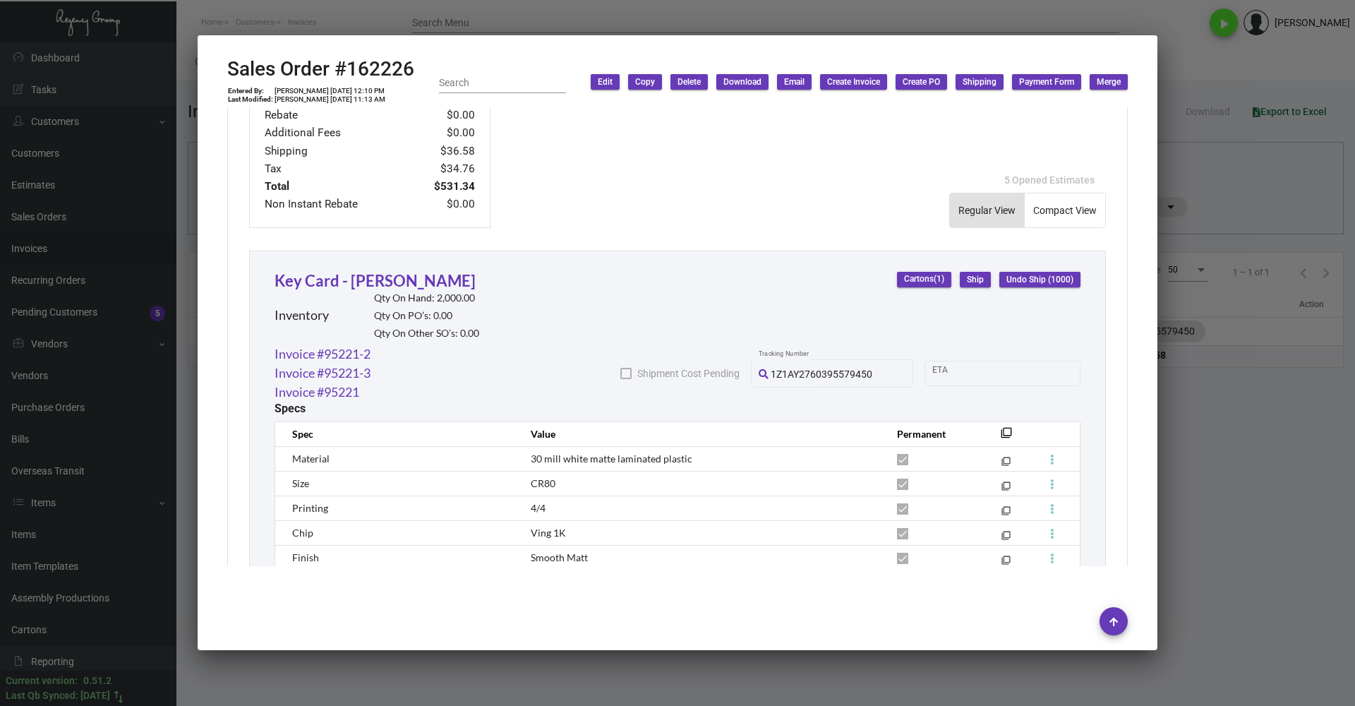
scroll to position [635, 0]
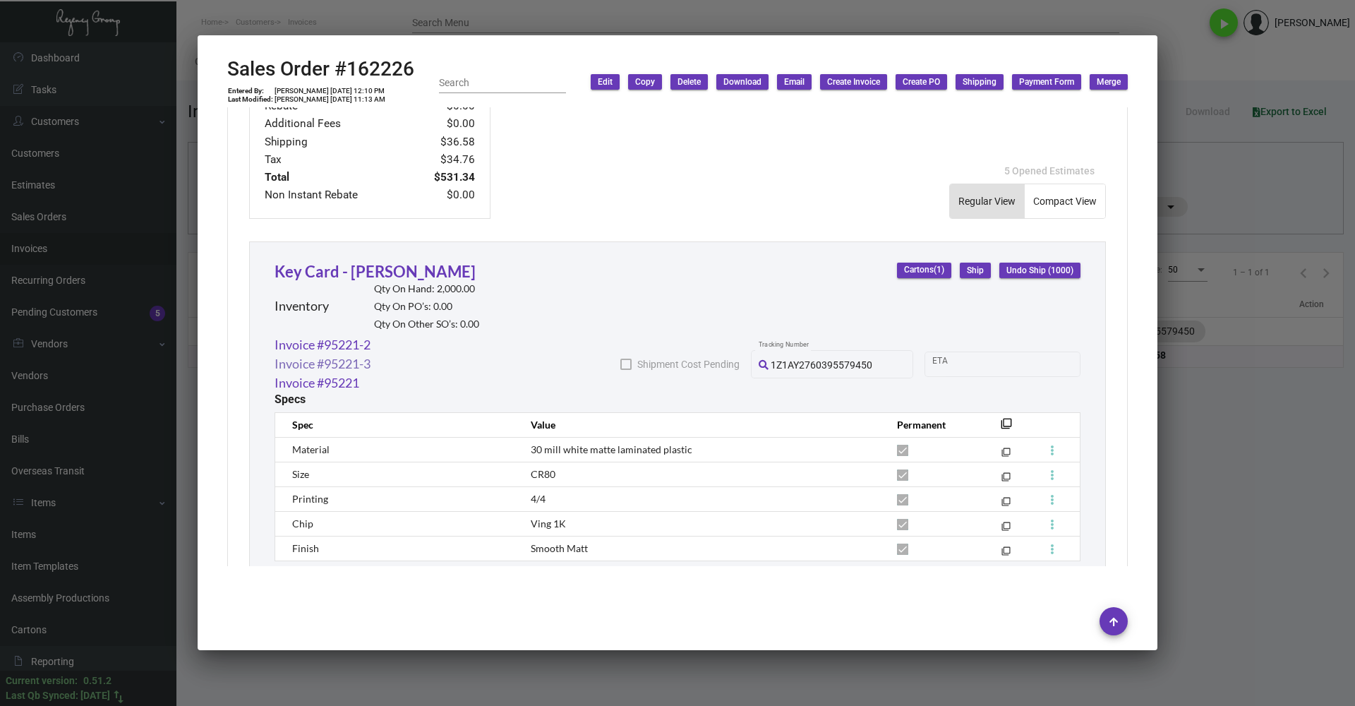
click at [366, 364] on link "Invoice #95221-3" at bounding box center [323, 363] width 96 height 19
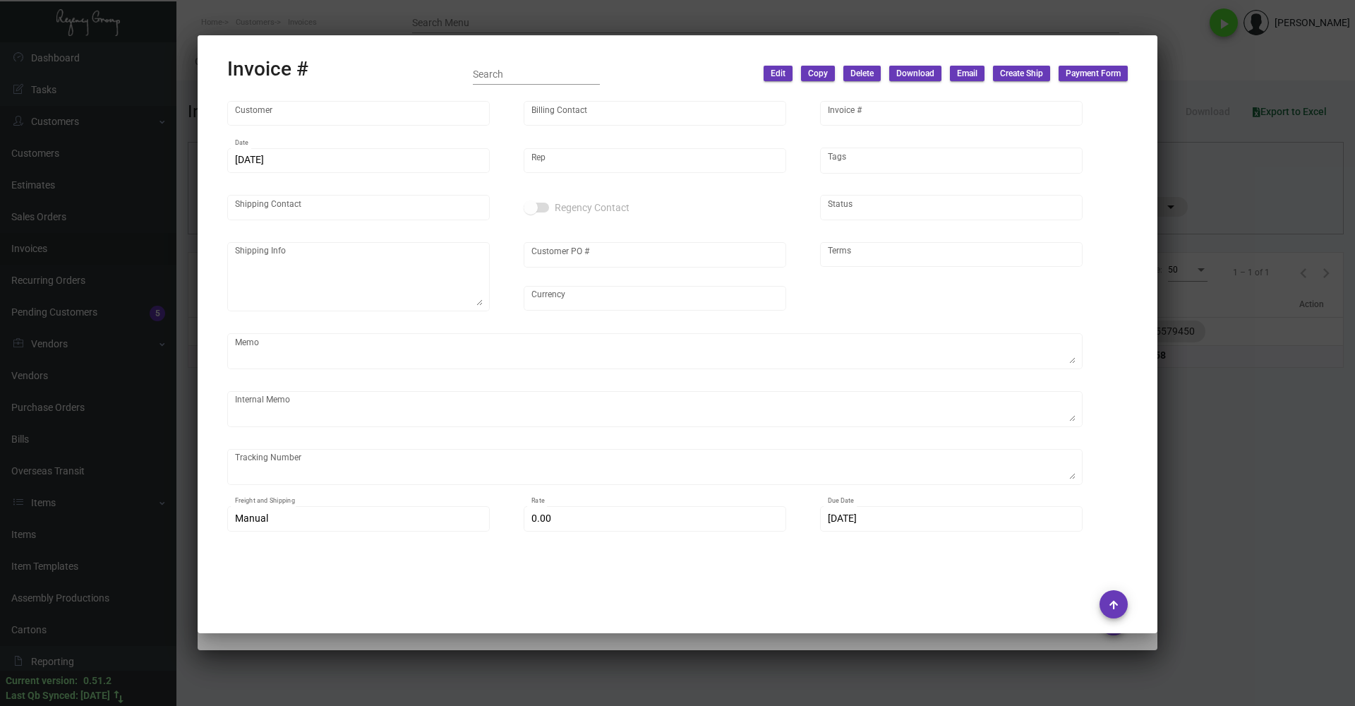
type input "[PERSON_NAME]"
type input "95221-3"
type input "[PERSON_NAME]"
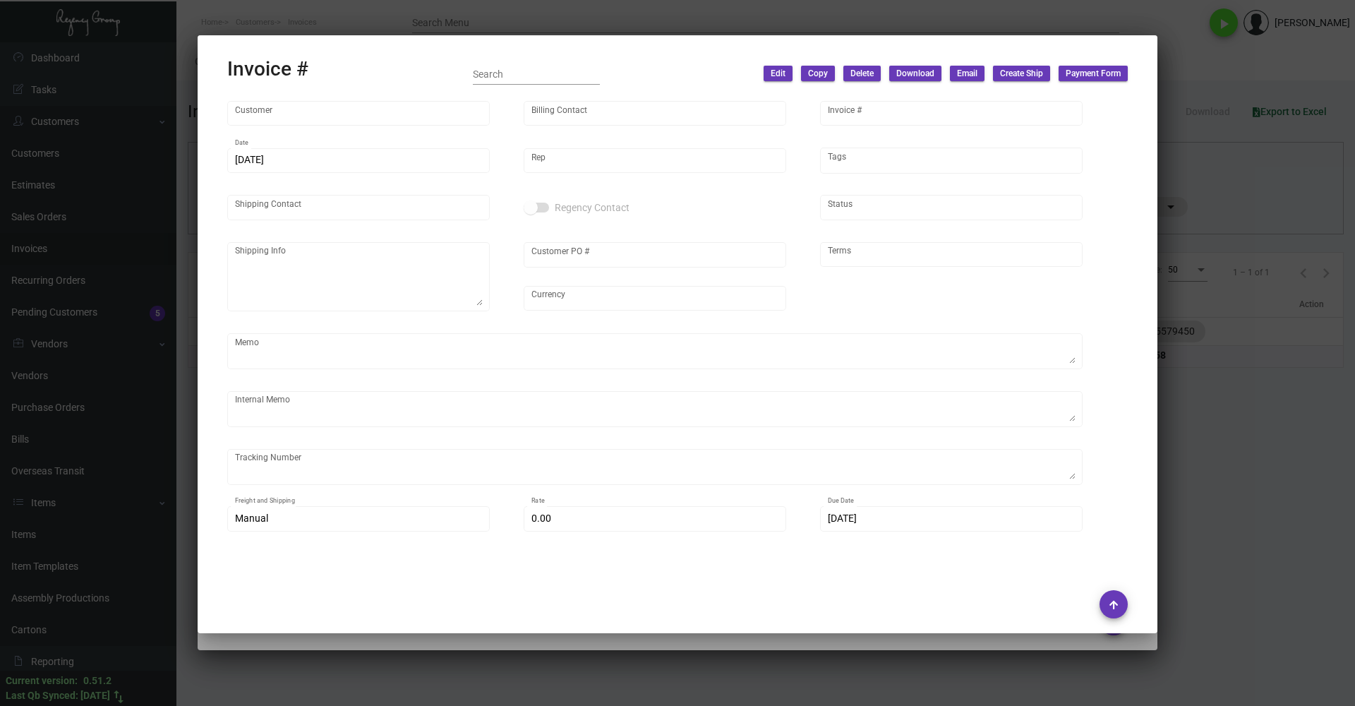
type textarea "[PERSON_NAME] - [PERSON_NAME] [STREET_ADDRESS]"
type input "W0000000919"
type input "United States Dollar $"
type input "Net 30"
type textarea "15.75"
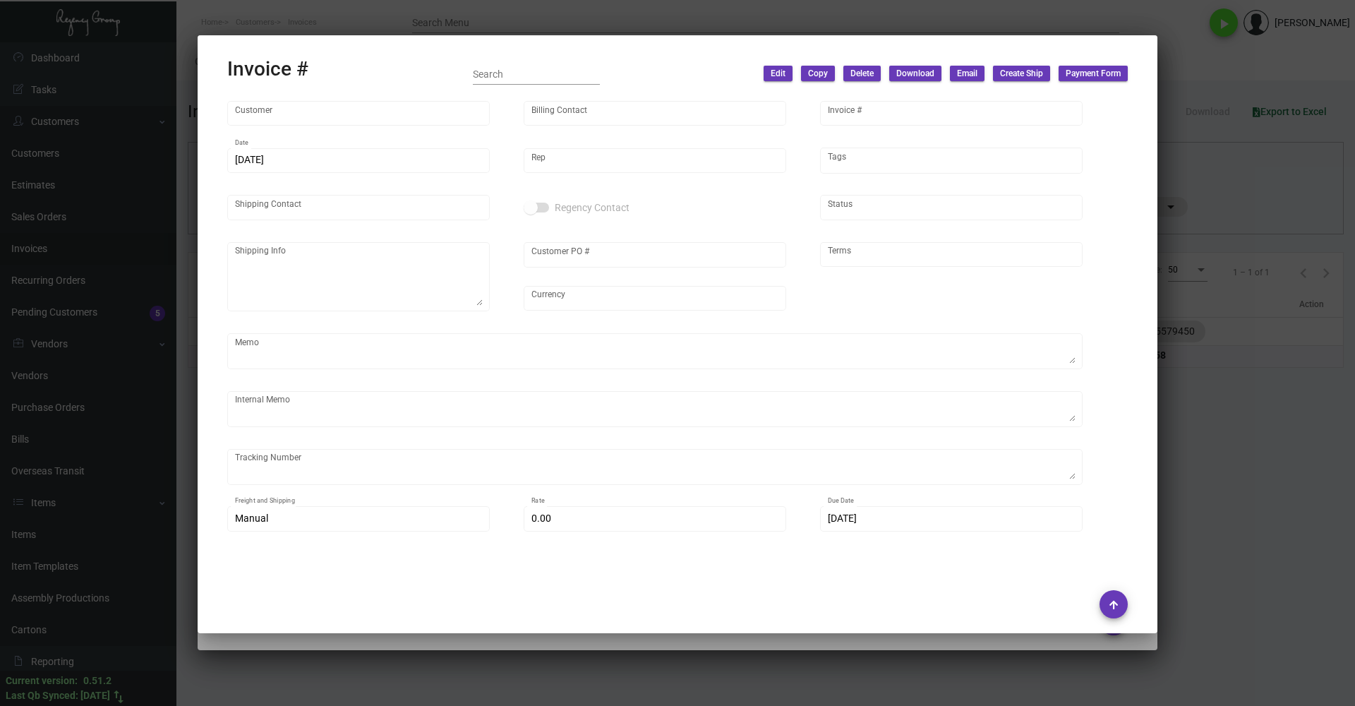
type input "$ -36.58"
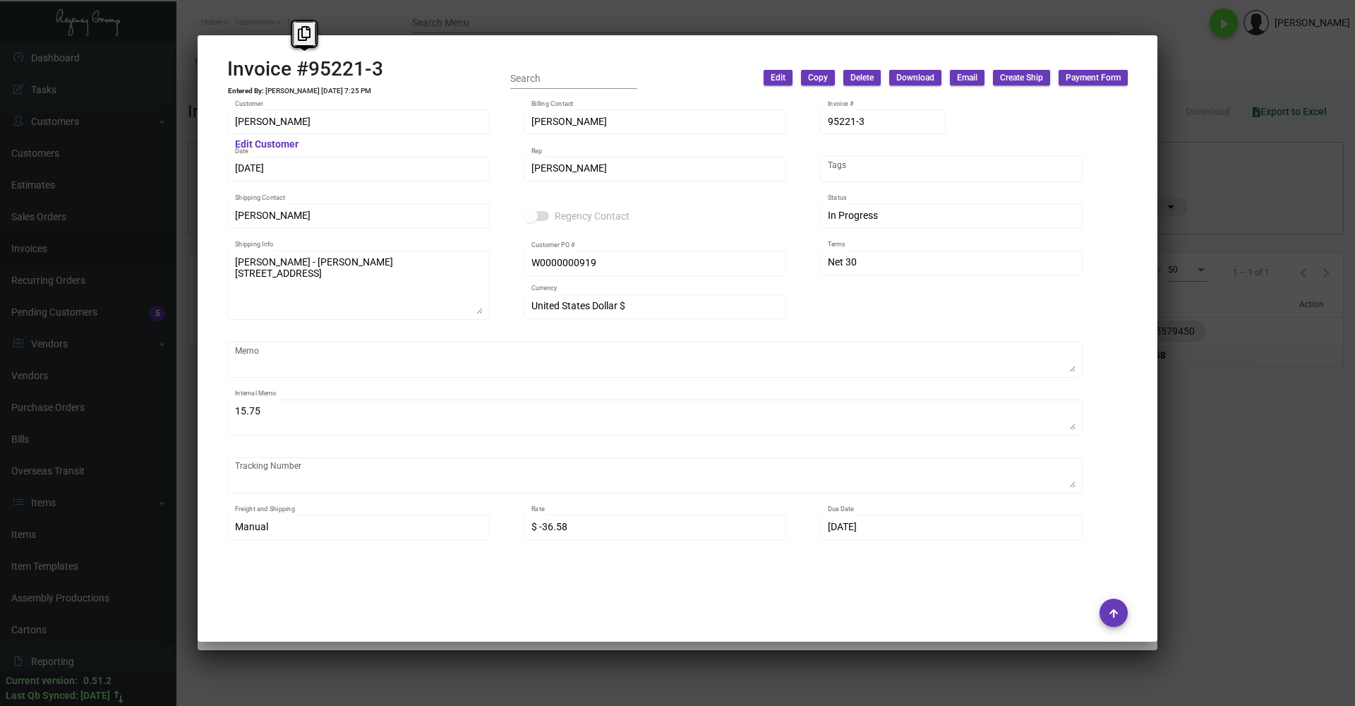
drag, startPoint x: 395, startPoint y: 68, endPoint x: 273, endPoint y: 59, distance: 121.8
click at [230, 62] on div "Invoice #95221-3 Entered By: [PERSON_NAME] [DATE] 7:25 PM Search Edit Copy Dele…" at bounding box center [677, 78] width 901 height 42
click at [318, 70] on h2 "Invoice #95221-3" at bounding box center [305, 69] width 156 height 24
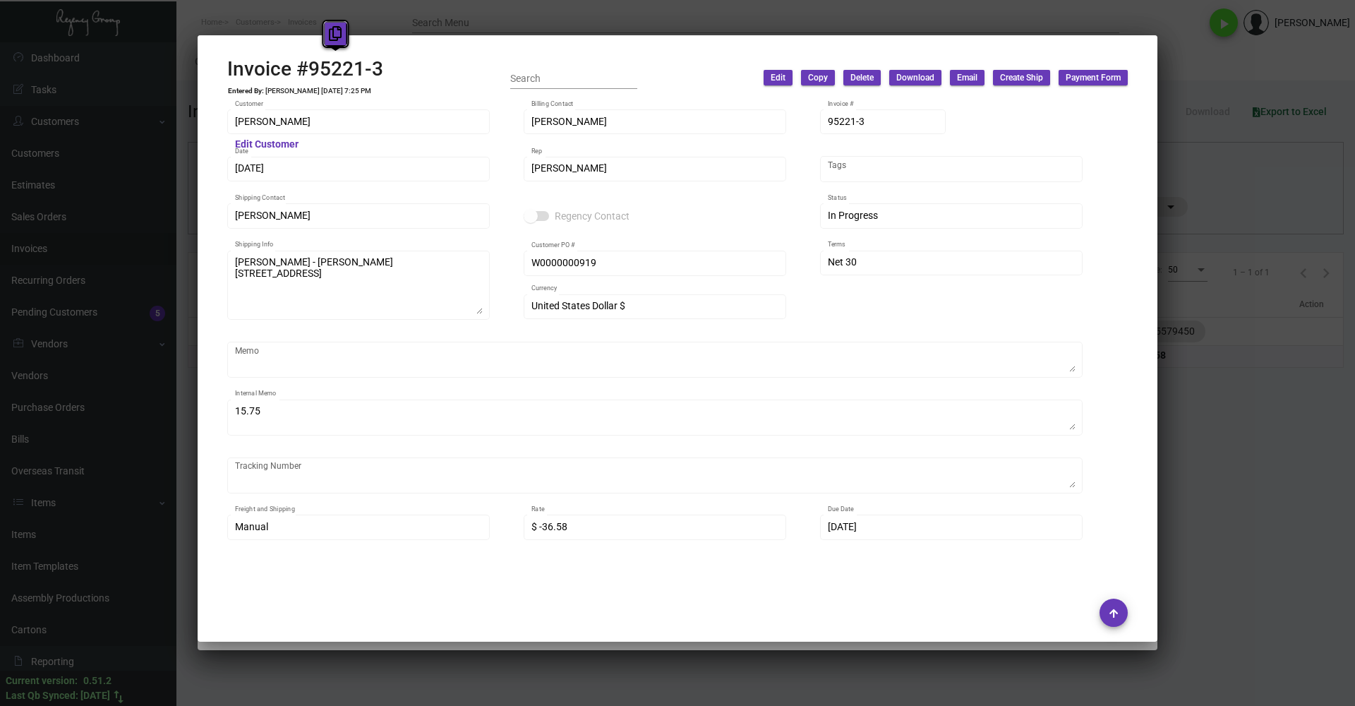
click at [337, 28] on icon at bounding box center [335, 33] width 13 height 15
click at [440, 17] on div at bounding box center [677, 353] width 1355 height 706
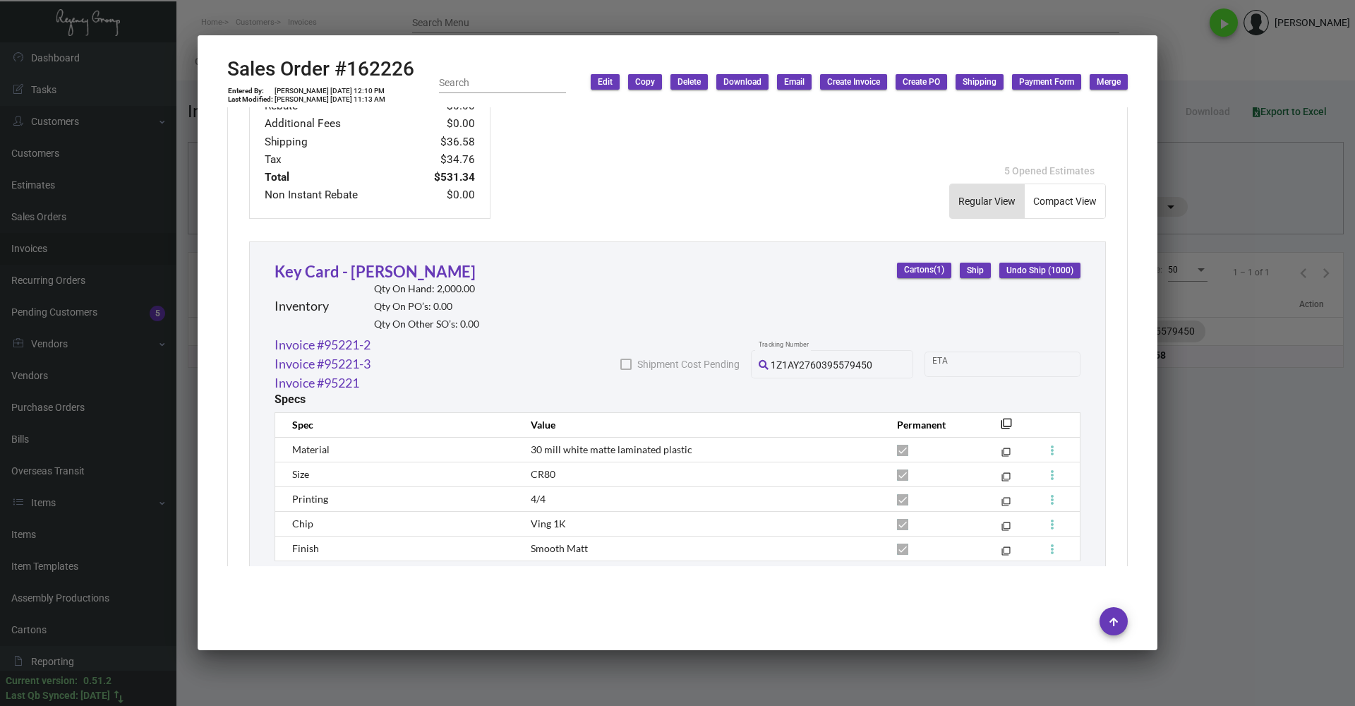
click at [440, 17] on div at bounding box center [677, 353] width 1355 height 706
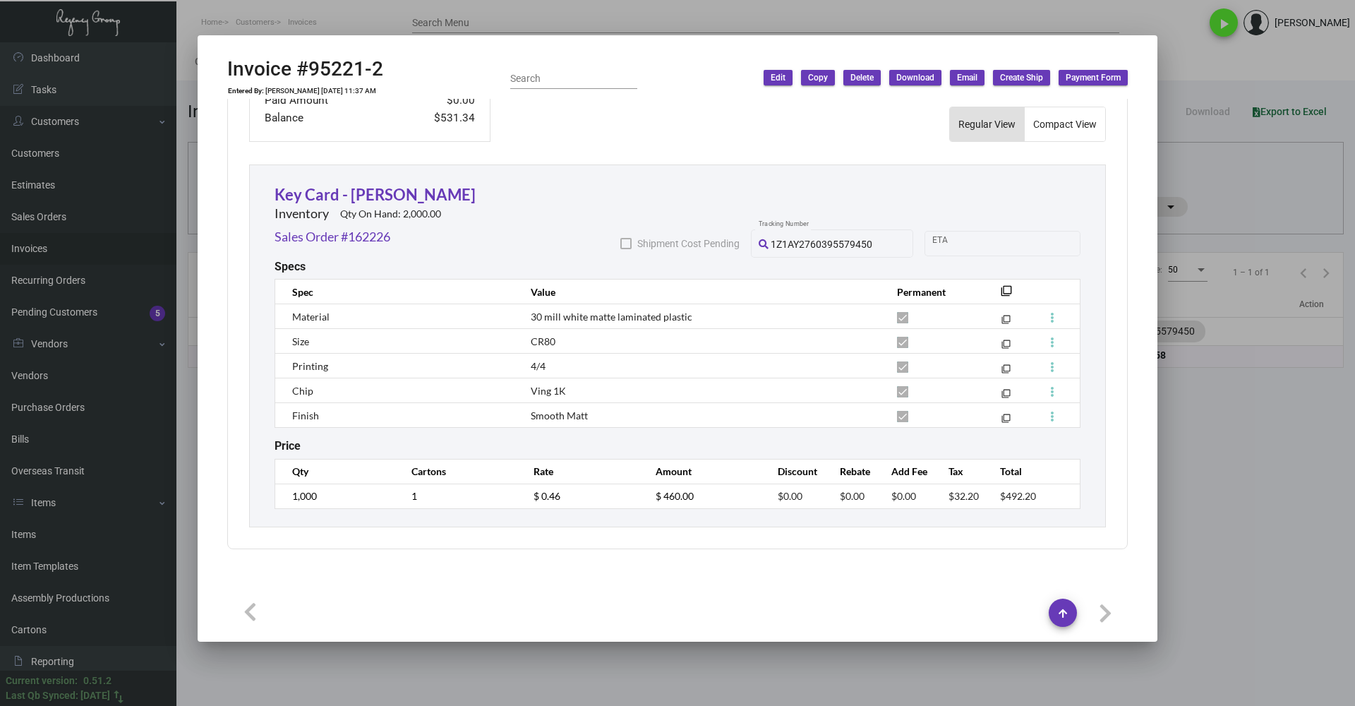
click at [440, 17] on div at bounding box center [677, 353] width 1355 height 706
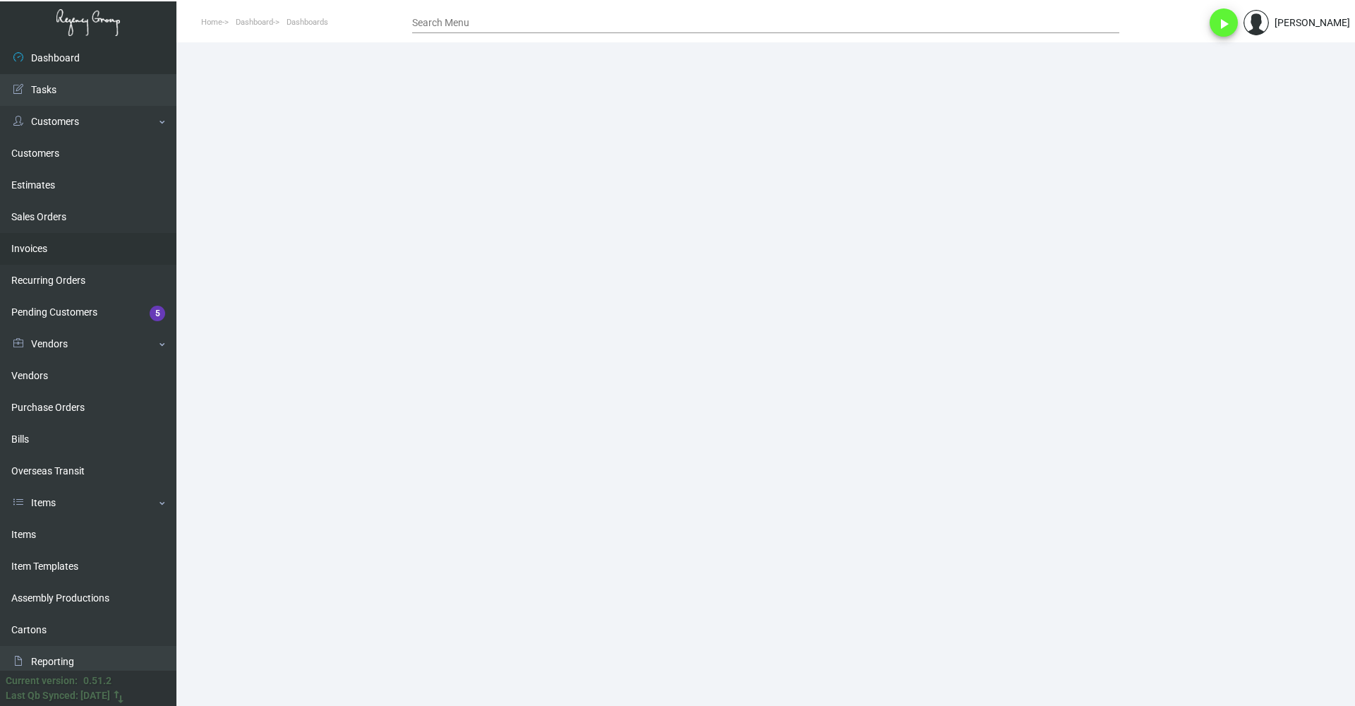
click at [49, 255] on link "Invoices" at bounding box center [88, 249] width 176 height 32
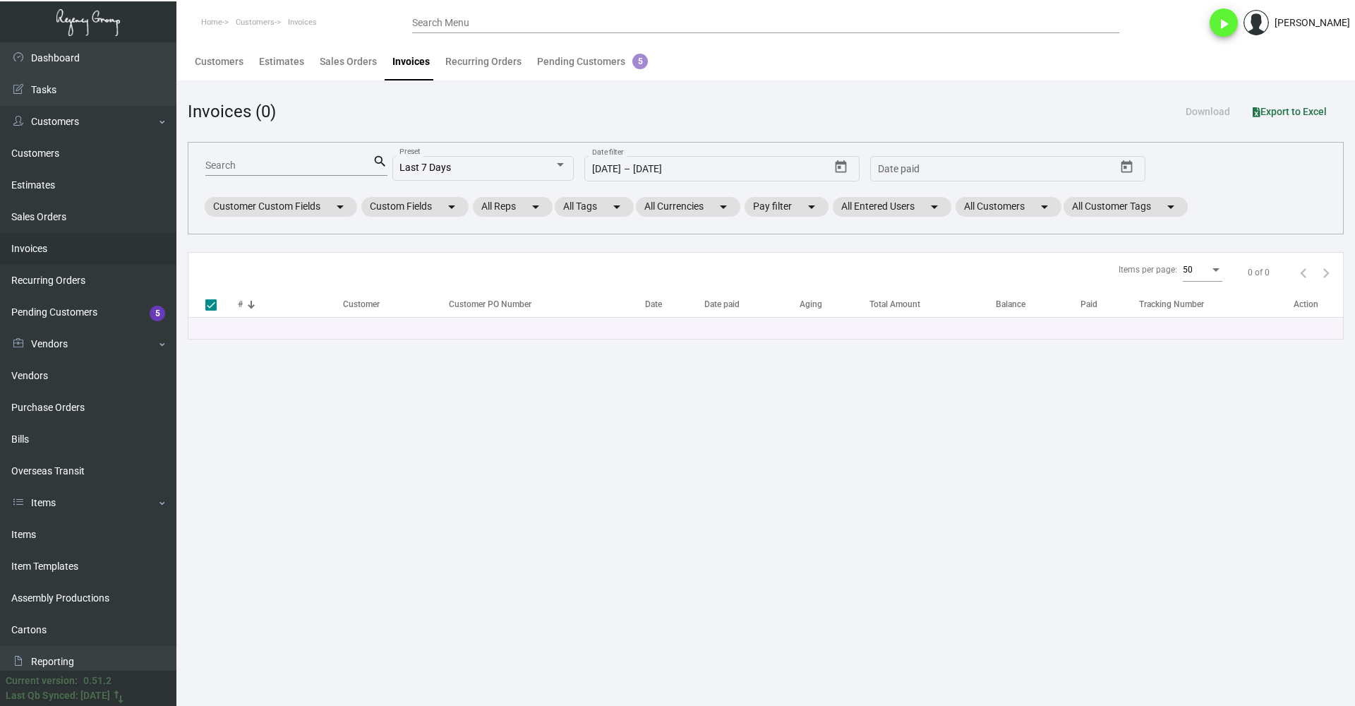
click at [323, 158] on div "Search" at bounding box center [288, 165] width 167 height 22
paste input "95221-2"
type input "95221-2"
checkbox input "false"
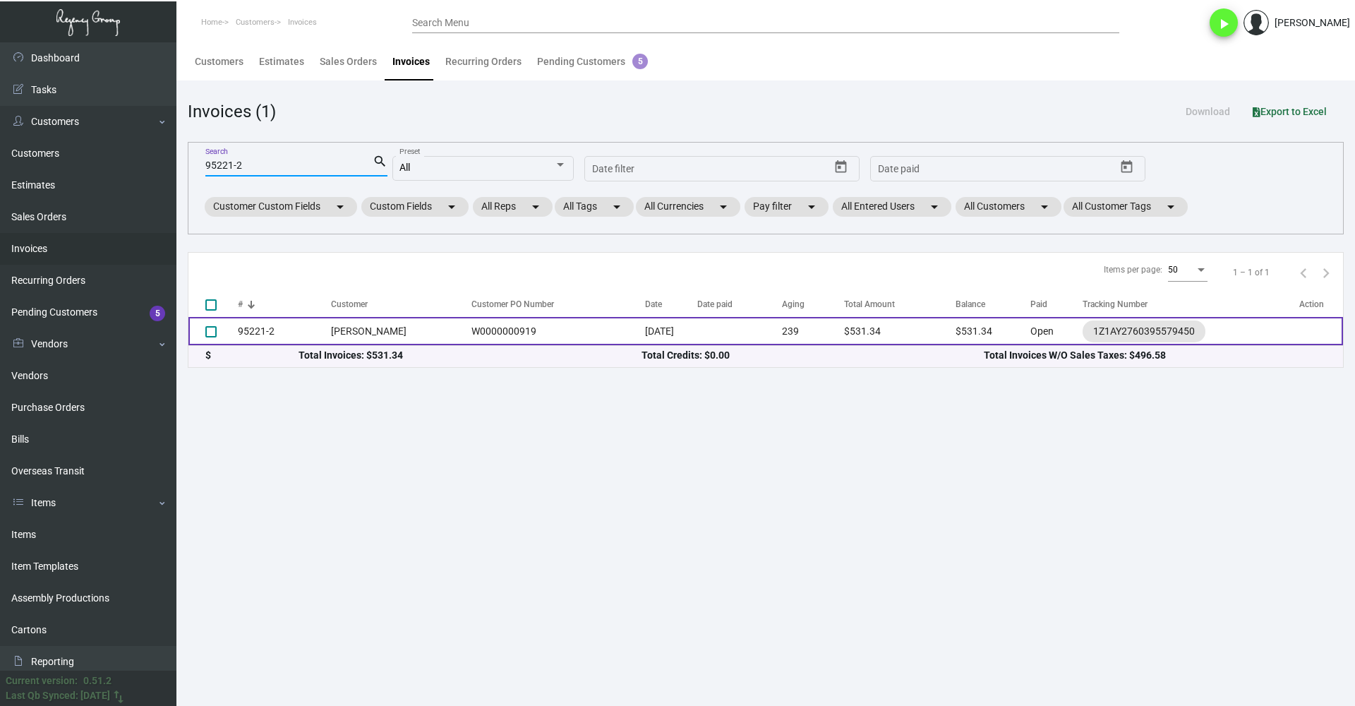
type input "95221-2"
click at [334, 329] on td "[PERSON_NAME]" at bounding box center [397, 331] width 133 height 28
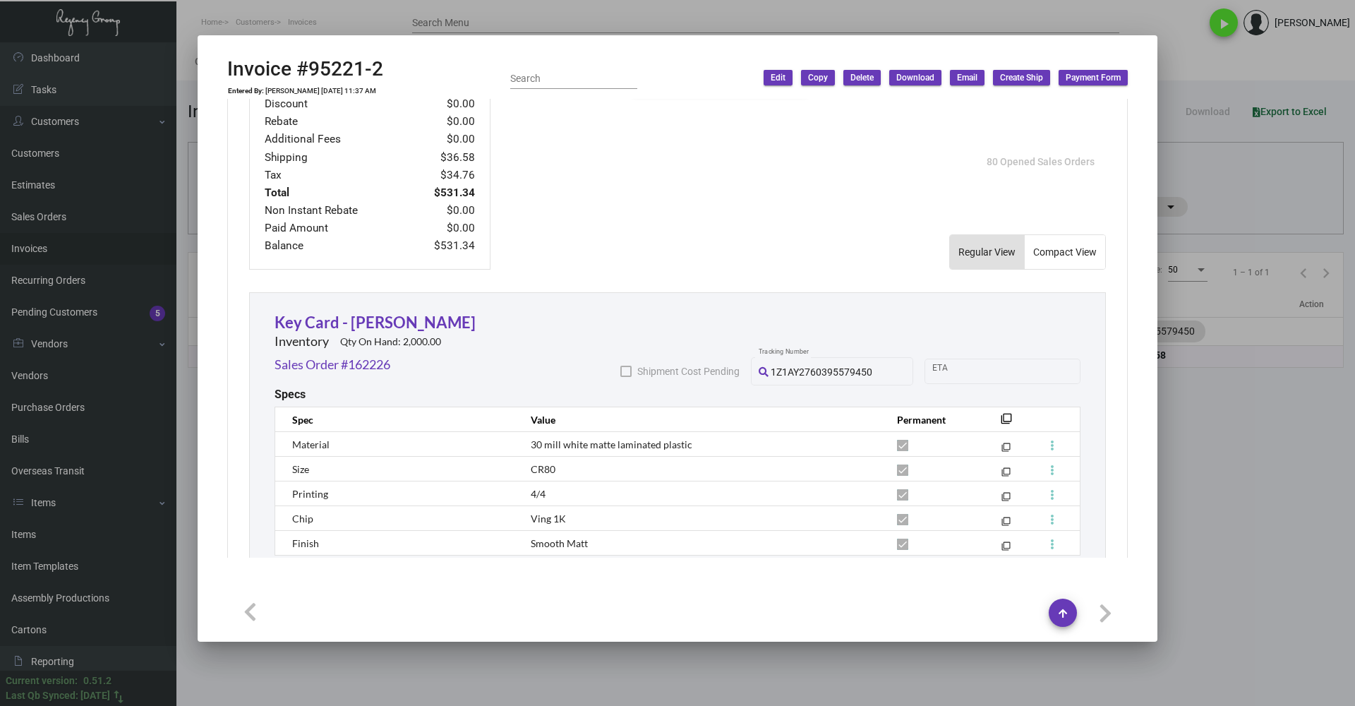
scroll to position [552, 0]
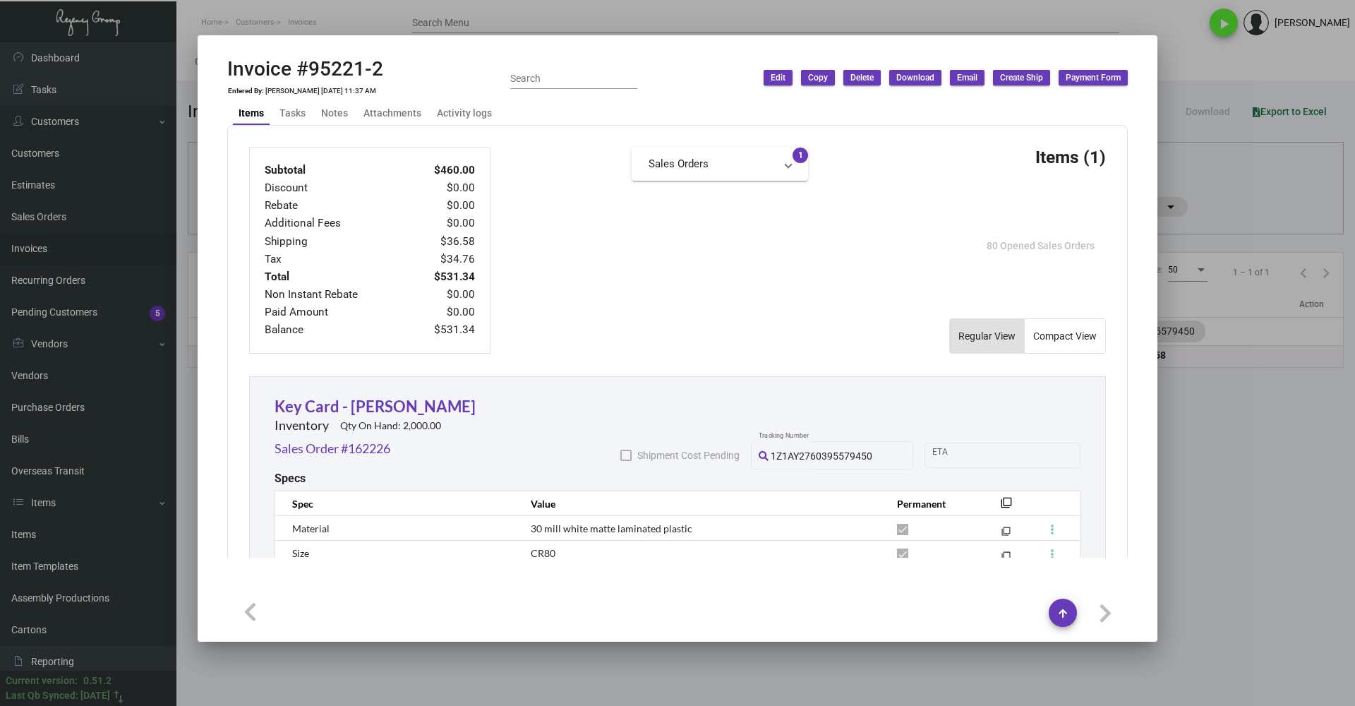
click at [468, 243] on td "$36.58" at bounding box center [443, 242] width 66 height 18
click at [858, 263] on div "Subtotal $460.00 Discount $0.00 Rebate $0.00 Additional Fees $0.00 Shipping $36…" at bounding box center [677, 250] width 857 height 207
click at [1274, 179] on div at bounding box center [677, 353] width 1355 height 706
